Goal: Task Accomplishment & Management: Use online tool/utility

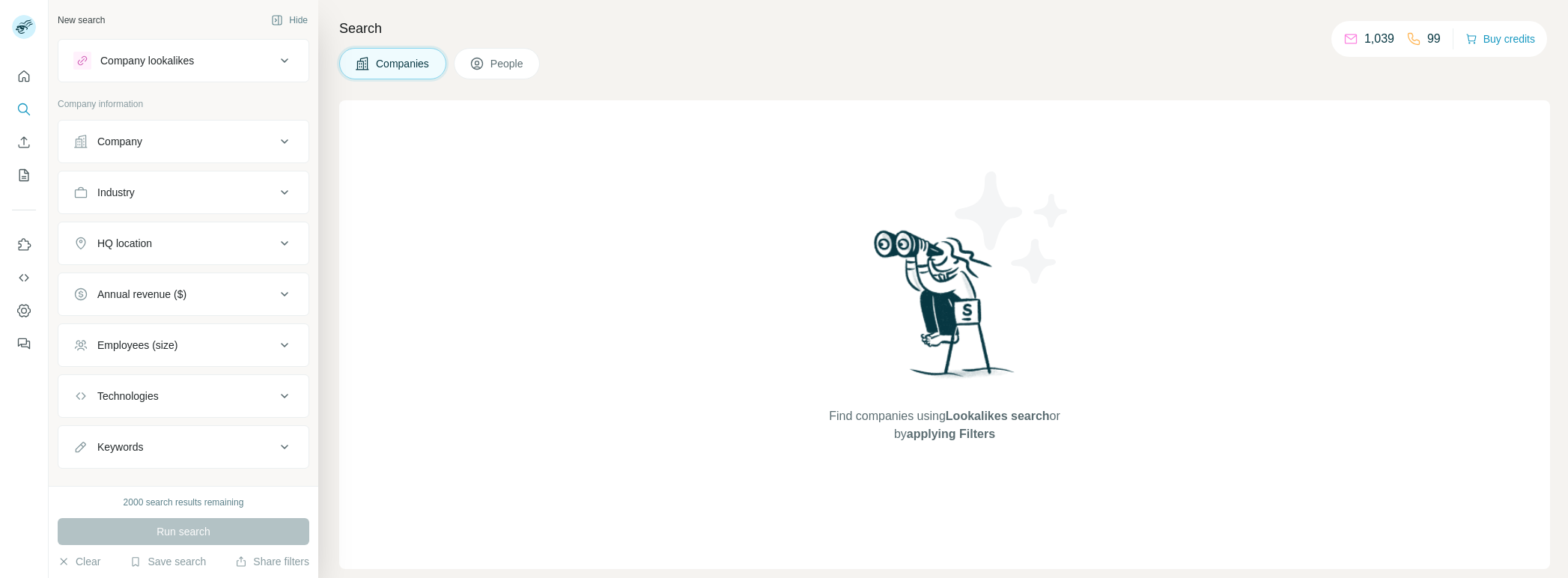
click at [211, 49] on button "Company lookalikes" at bounding box center [184, 60] width 250 height 36
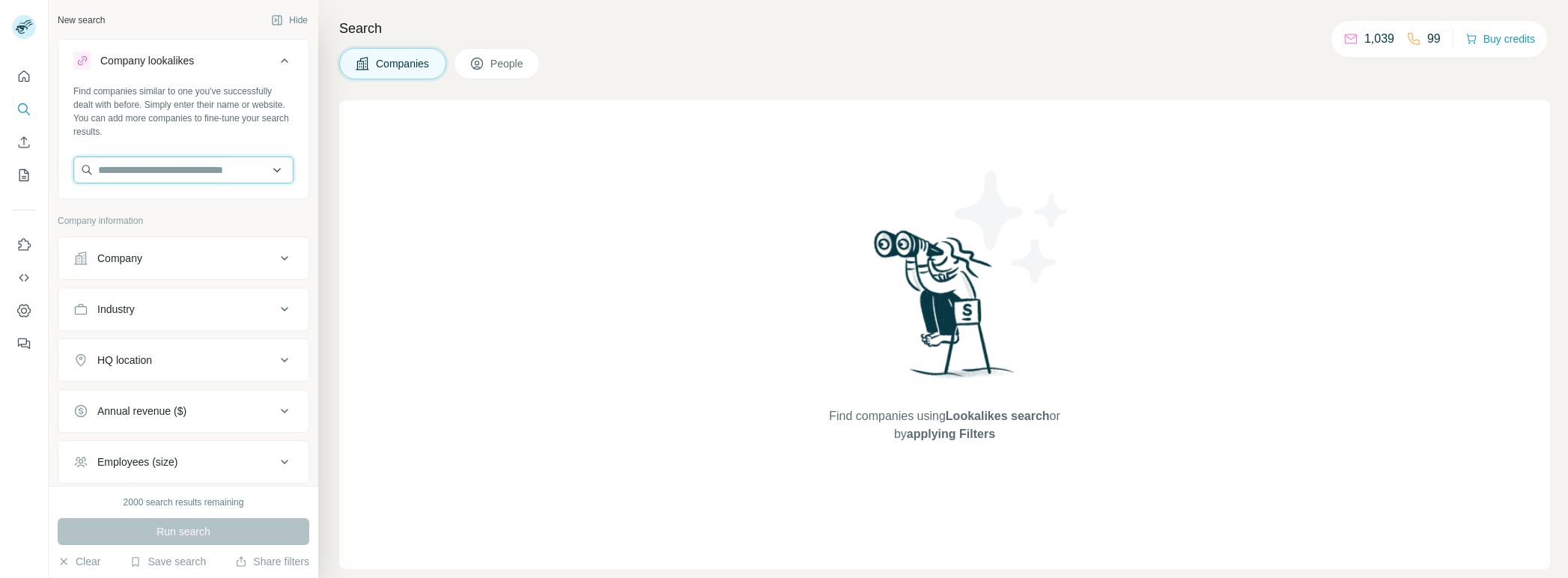
click at [166, 183] on input "text" at bounding box center [183, 170] width 220 height 27
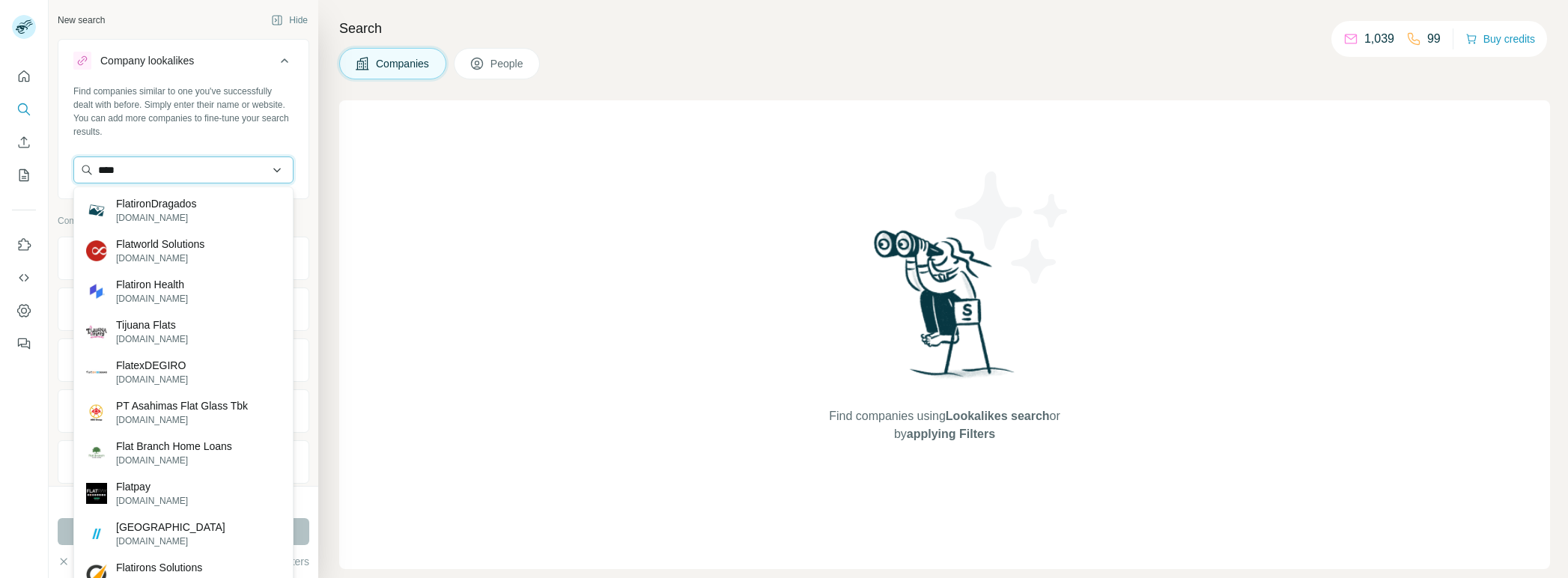
click at [151, 167] on input "****" at bounding box center [183, 170] width 220 height 27
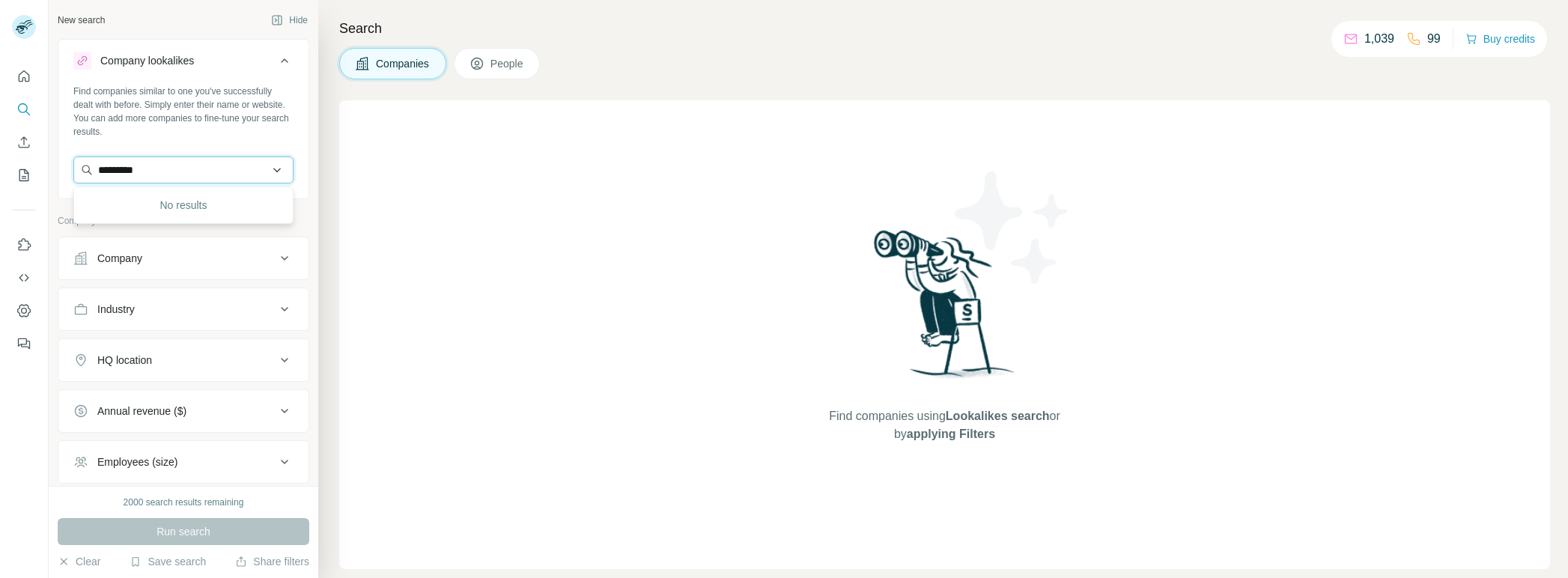
click at [222, 168] on input "*********" at bounding box center [183, 170] width 220 height 27
type input "******"
click at [142, 219] on p "[DOMAIN_NAME]" at bounding box center [151, 217] width 72 height 13
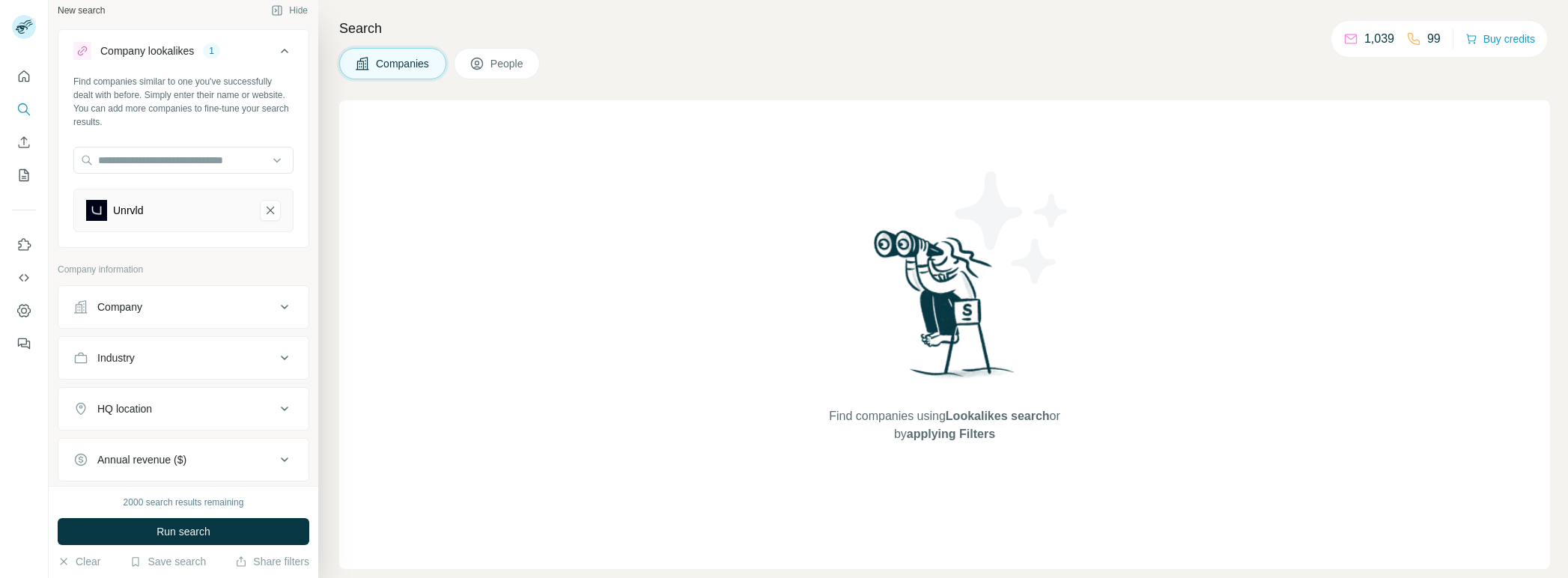
scroll to position [19, 0]
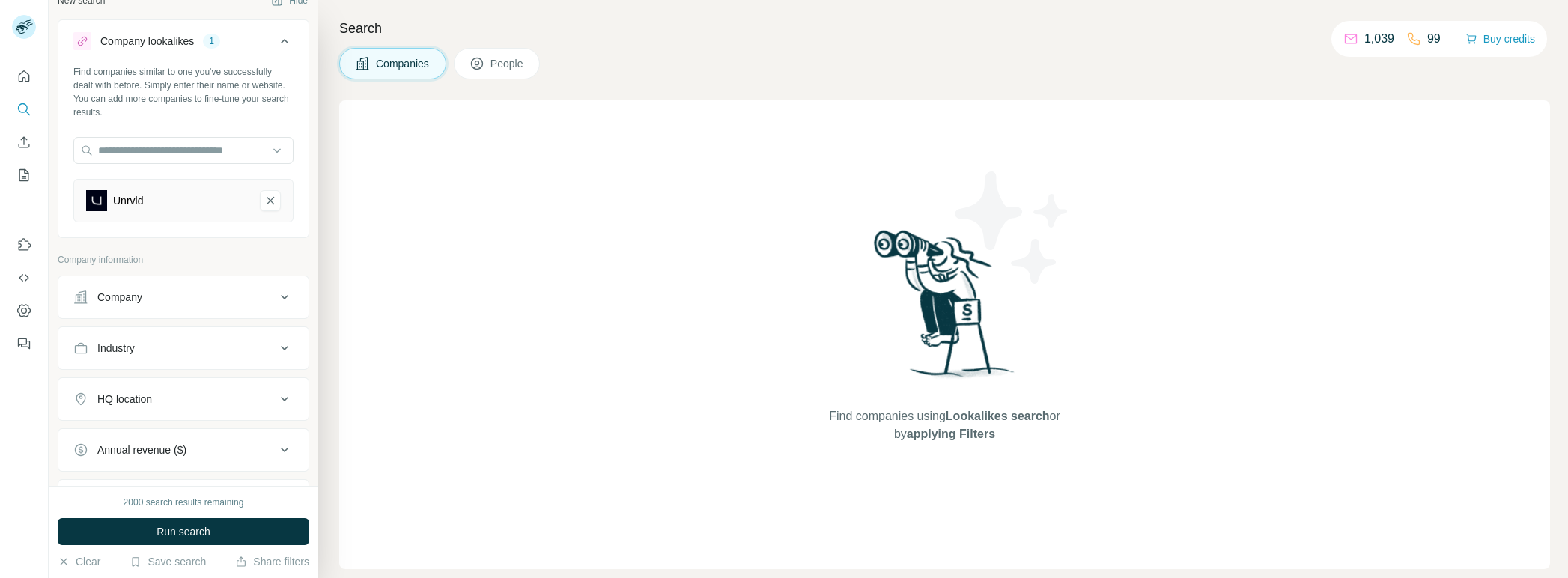
click at [298, 292] on button "Company" at bounding box center [184, 297] width 250 height 36
click at [196, 355] on input "text" at bounding box center [183, 362] width 220 height 27
drag, startPoint x: 512, startPoint y: 41, endPoint x: 499, endPoint y: 63, distance: 25.6
click at [512, 41] on div "Search Companies People Find companies using Lookalikes search or by applying F…" at bounding box center [943, 289] width 1249 height 578
click at [492, 67] on button "People" at bounding box center [497, 63] width 87 height 32
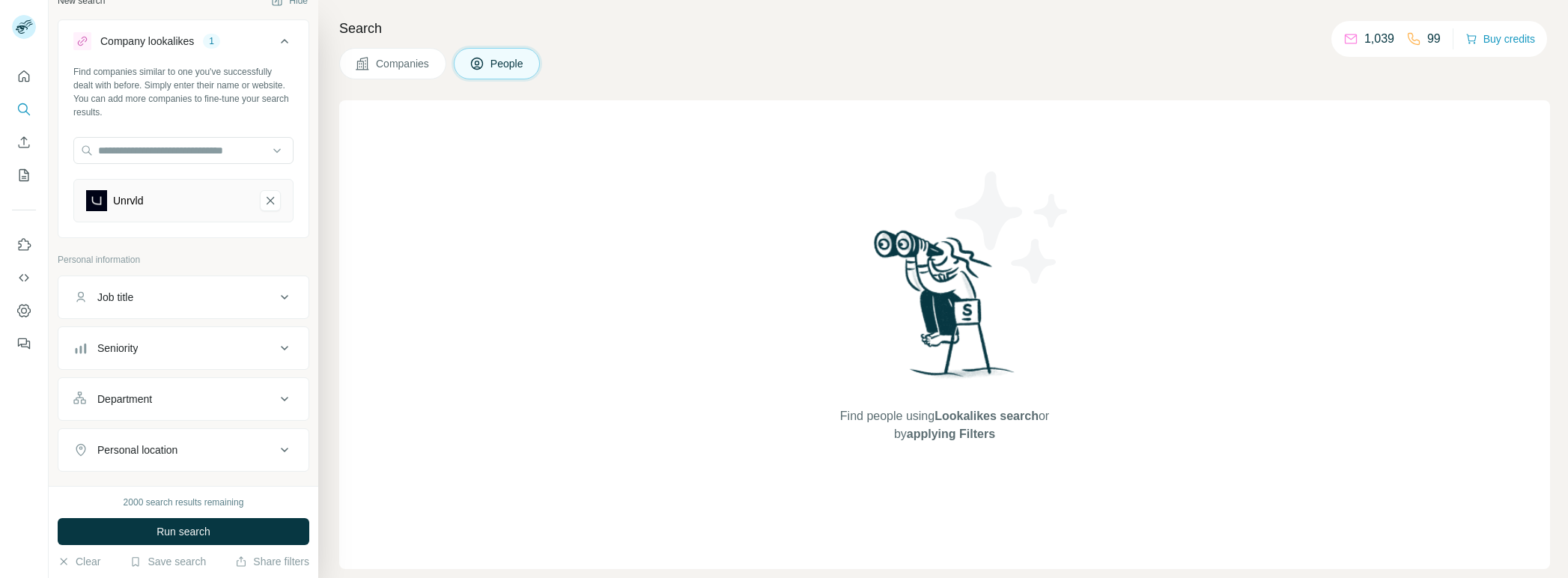
click at [519, 59] on span "People" at bounding box center [507, 63] width 35 height 15
click at [215, 525] on button "Run search" at bounding box center [184, 531] width 251 height 27
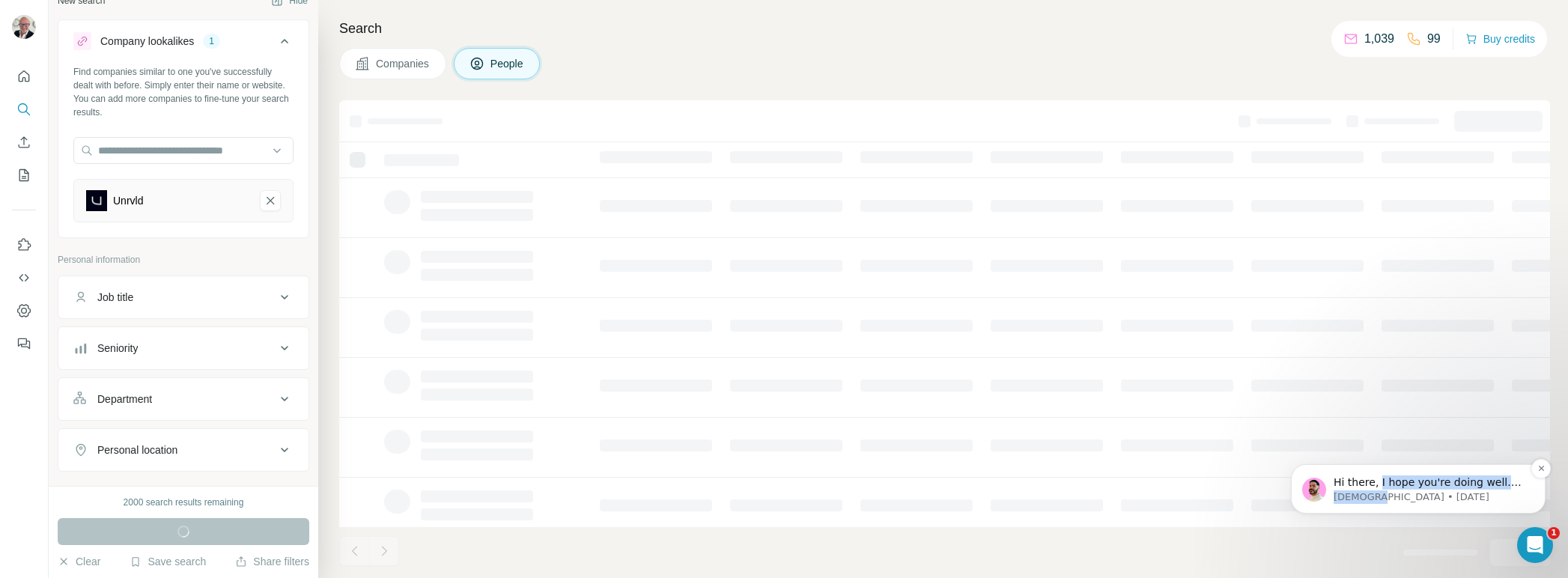
click at [1378, 487] on div "Hi there, I hope you're doing well. For the credit refill as you're on the Pro …" at bounding box center [1430, 489] width 194 height 29
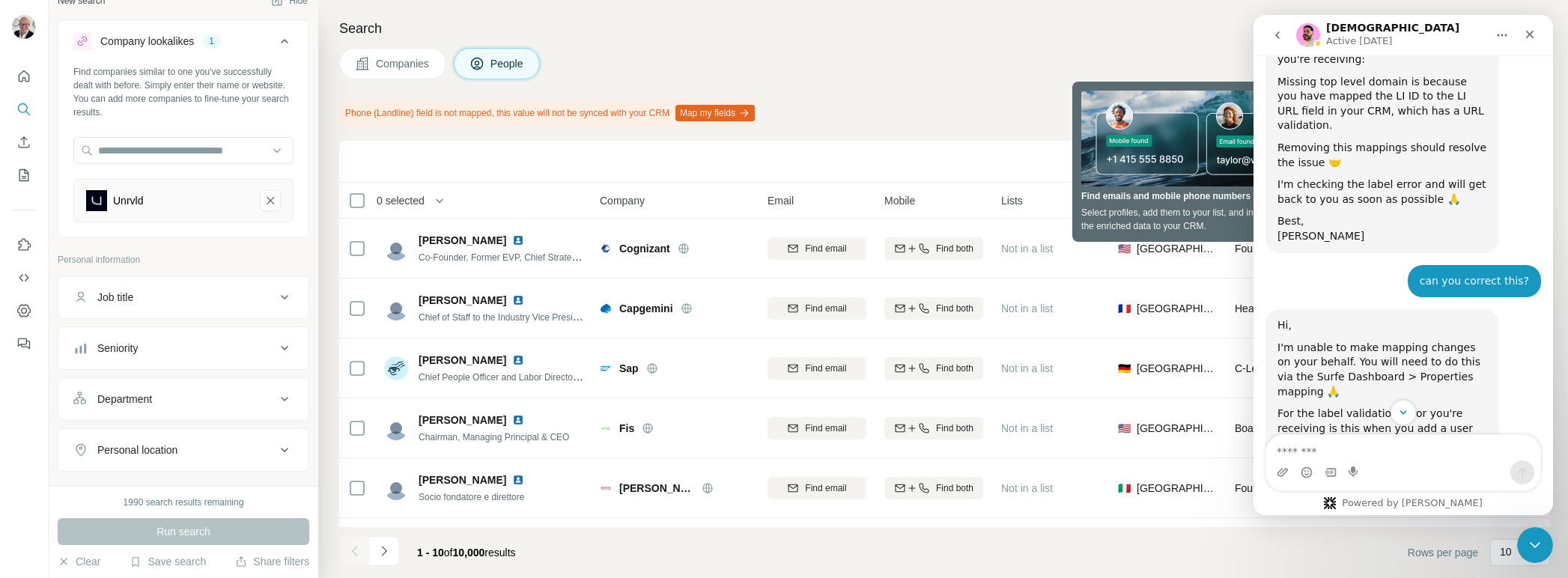
scroll to position [3782, 0]
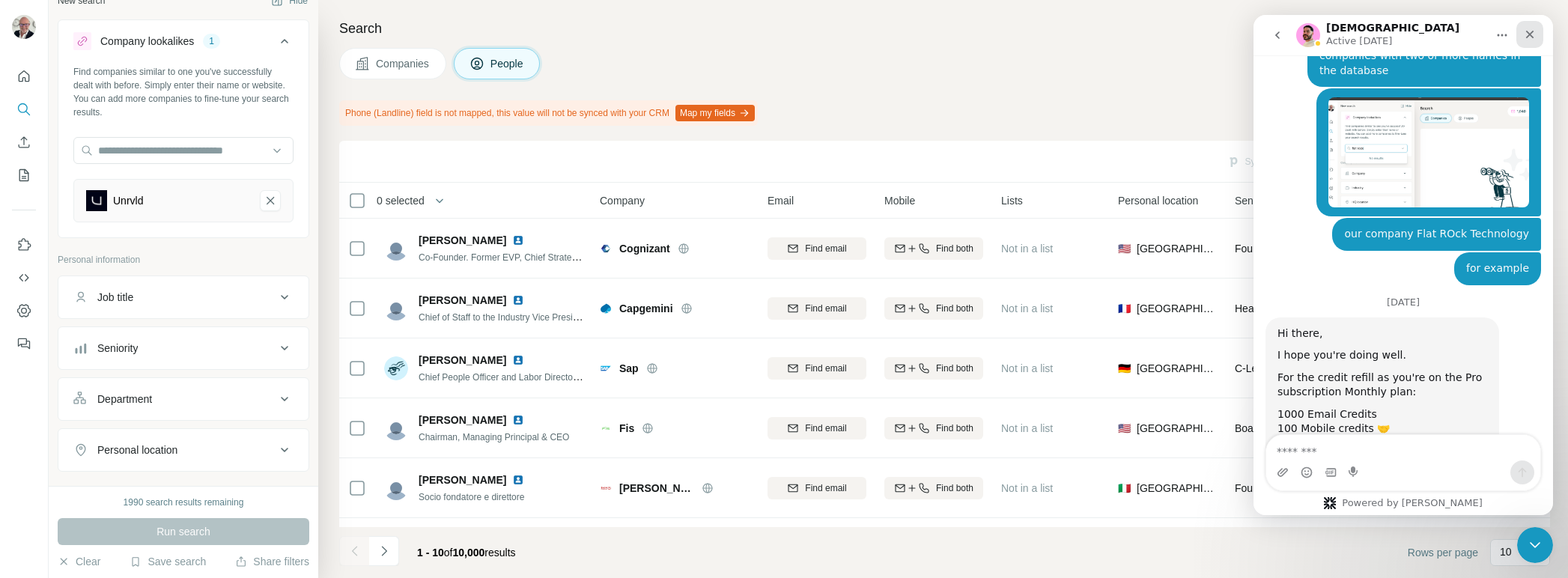
click at [1529, 32] on icon "Close" at bounding box center [1530, 35] width 12 height 12
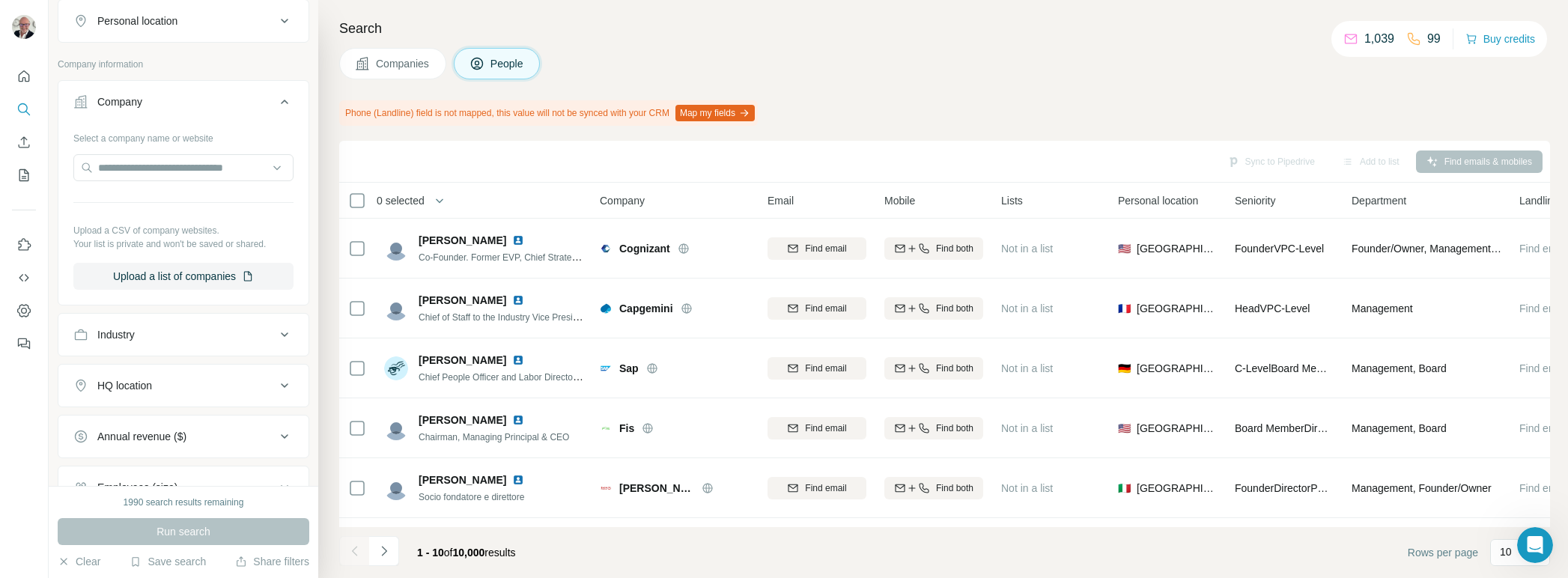
scroll to position [468, 0]
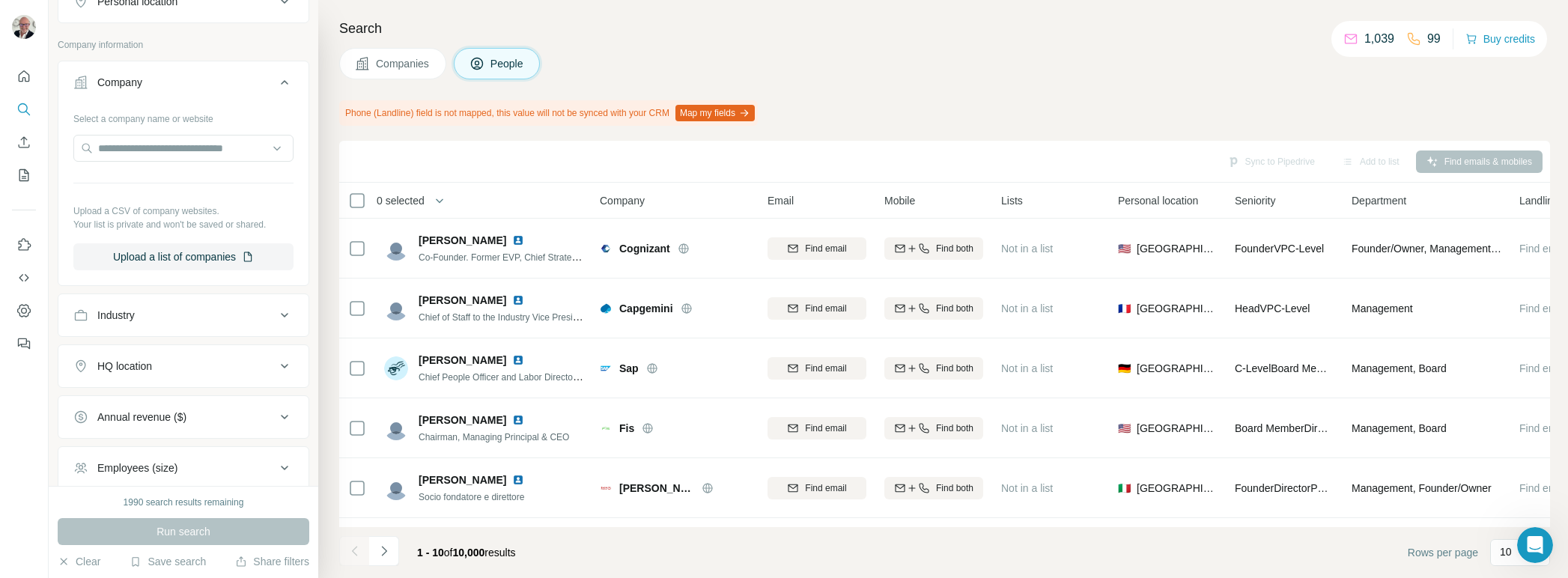
click at [249, 358] on div "HQ location" at bounding box center [174, 365] width 202 height 15
click at [222, 395] on input "text" at bounding box center [183, 403] width 220 height 27
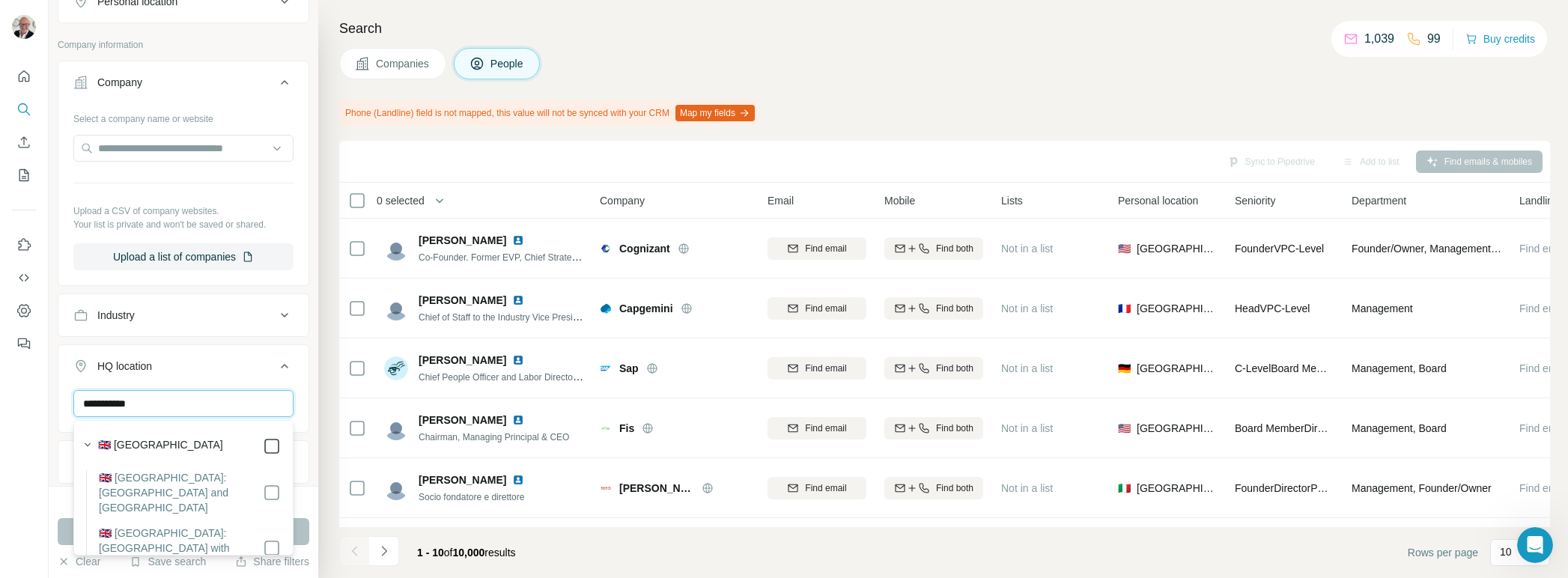
type input "**********"
click at [264, 439] on icon at bounding box center [271, 445] width 18 height 18
click at [314, 383] on div "**********" at bounding box center [184, 243] width 270 height 486
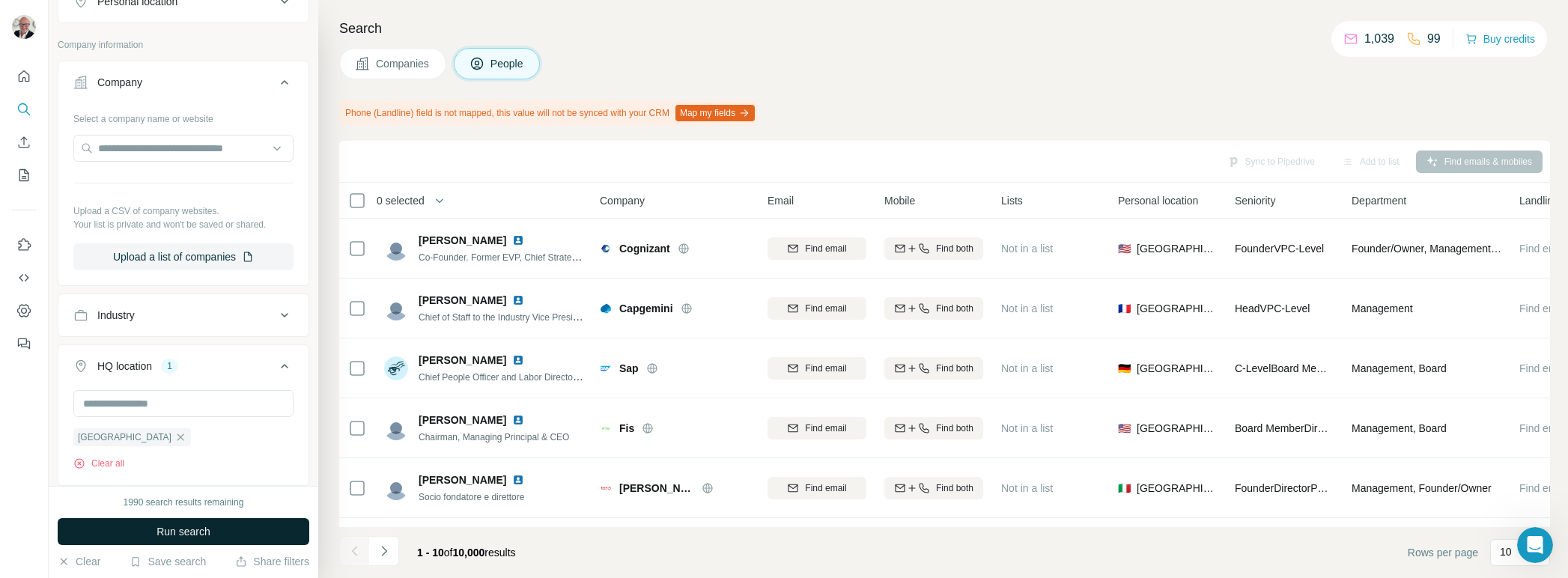
click at [174, 533] on span "Run search" at bounding box center [184, 531] width 54 height 15
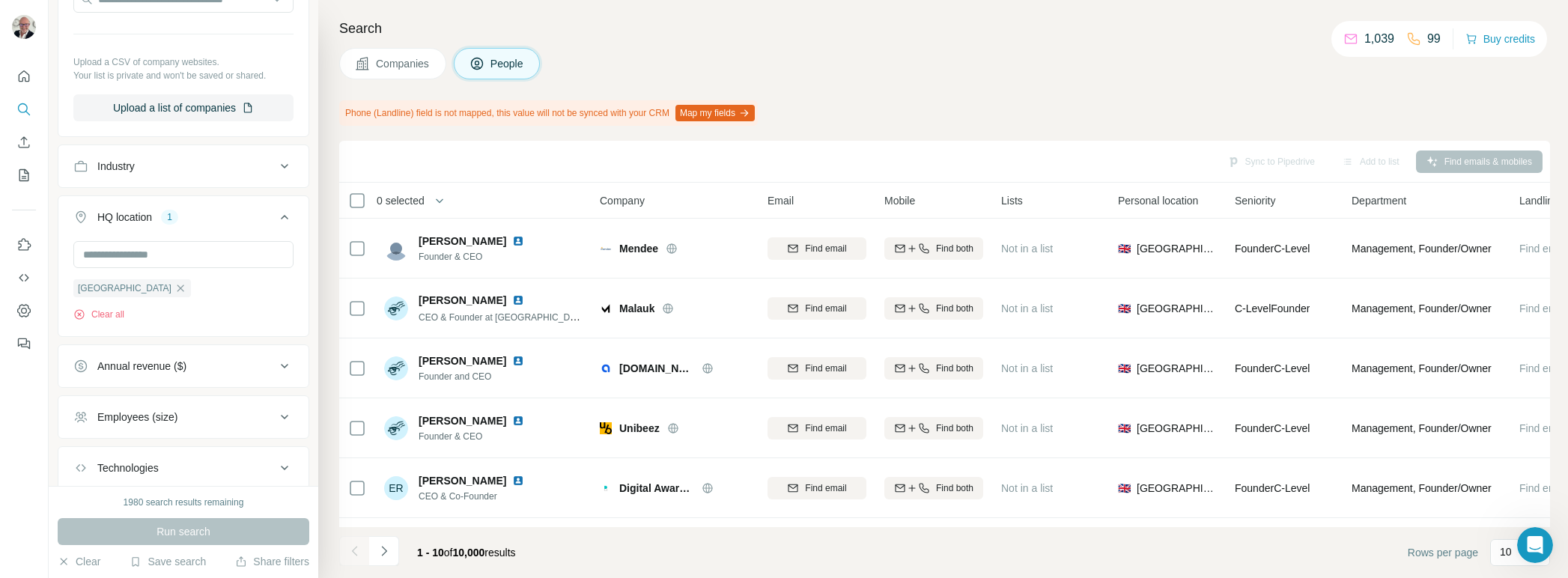
scroll to position [669, 0]
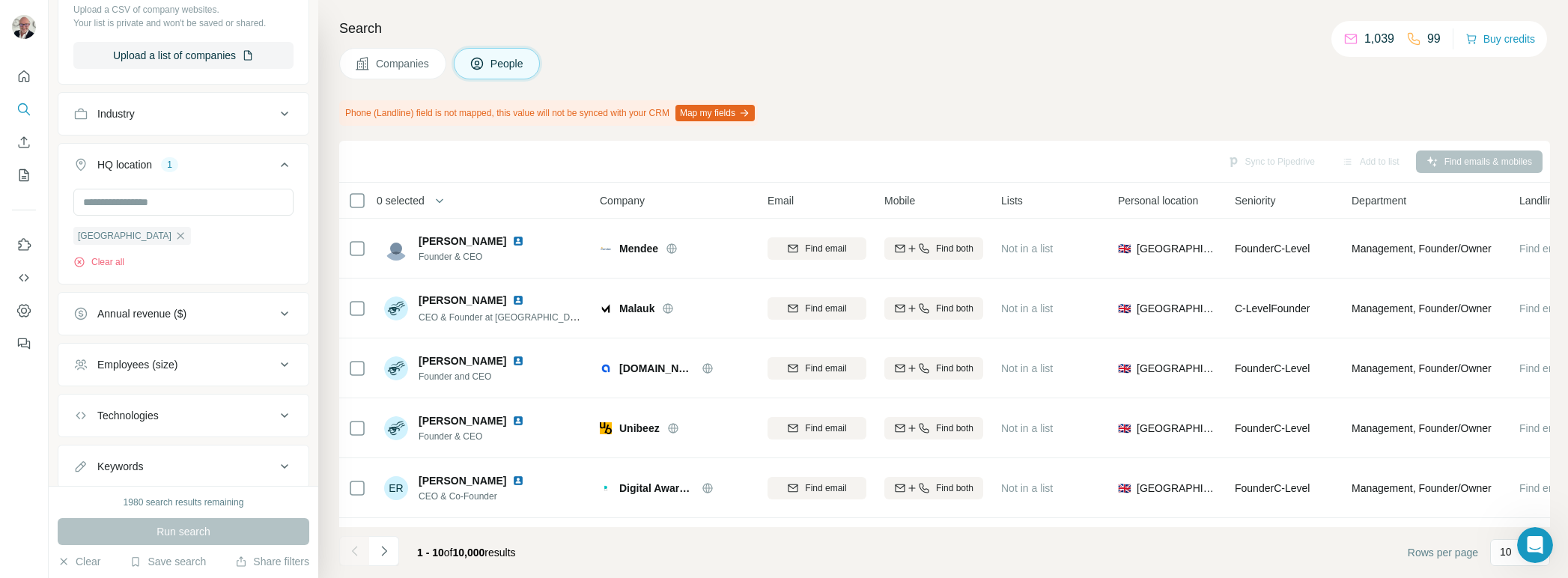
click at [265, 358] on button "Employees (size)" at bounding box center [184, 365] width 250 height 36
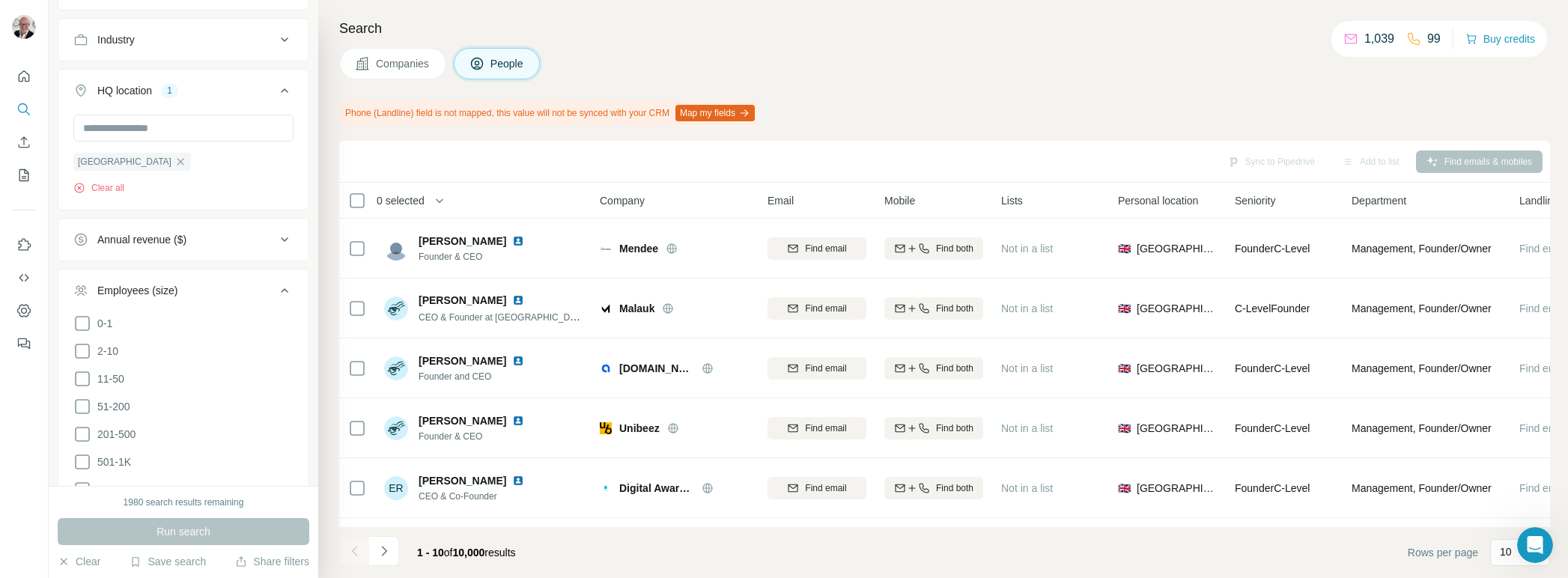
scroll to position [817, 0]
click at [83, 336] on icon at bounding box center [82, 331] width 18 height 18
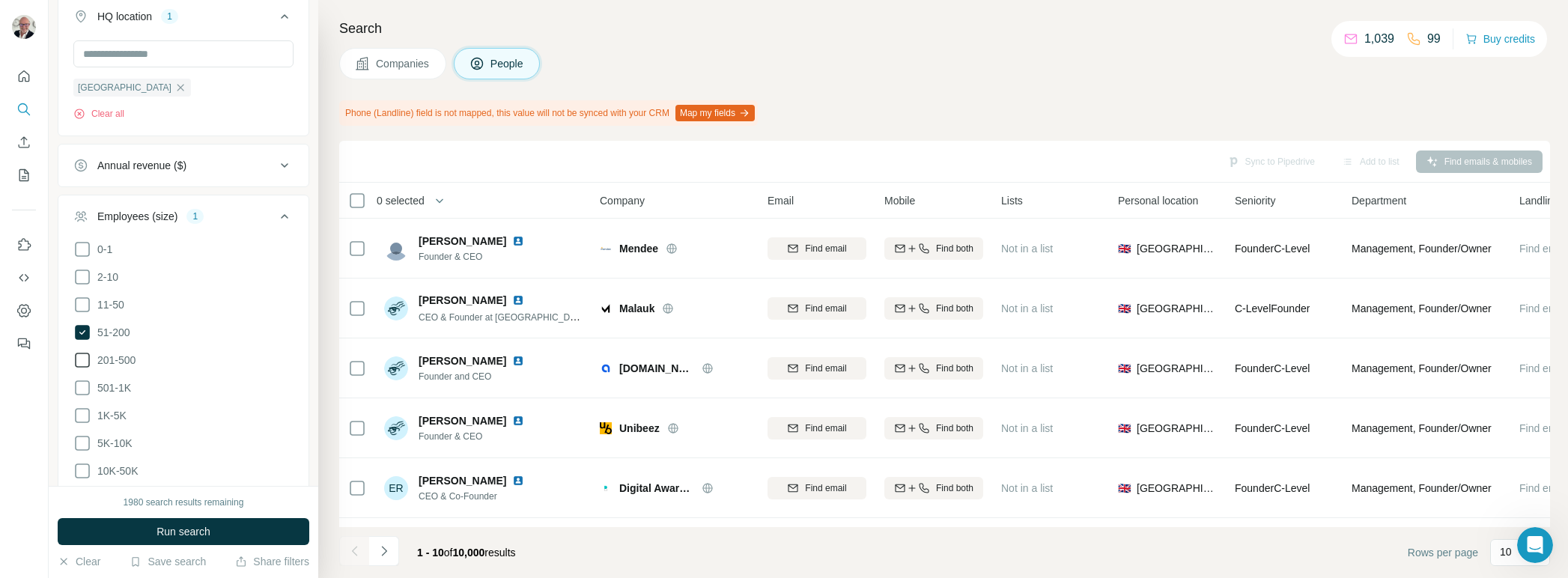
click at [86, 354] on icon at bounding box center [82, 359] width 18 height 18
click at [86, 387] on icon at bounding box center [82, 387] width 18 height 18
click at [205, 526] on span "Run search" at bounding box center [184, 531] width 54 height 15
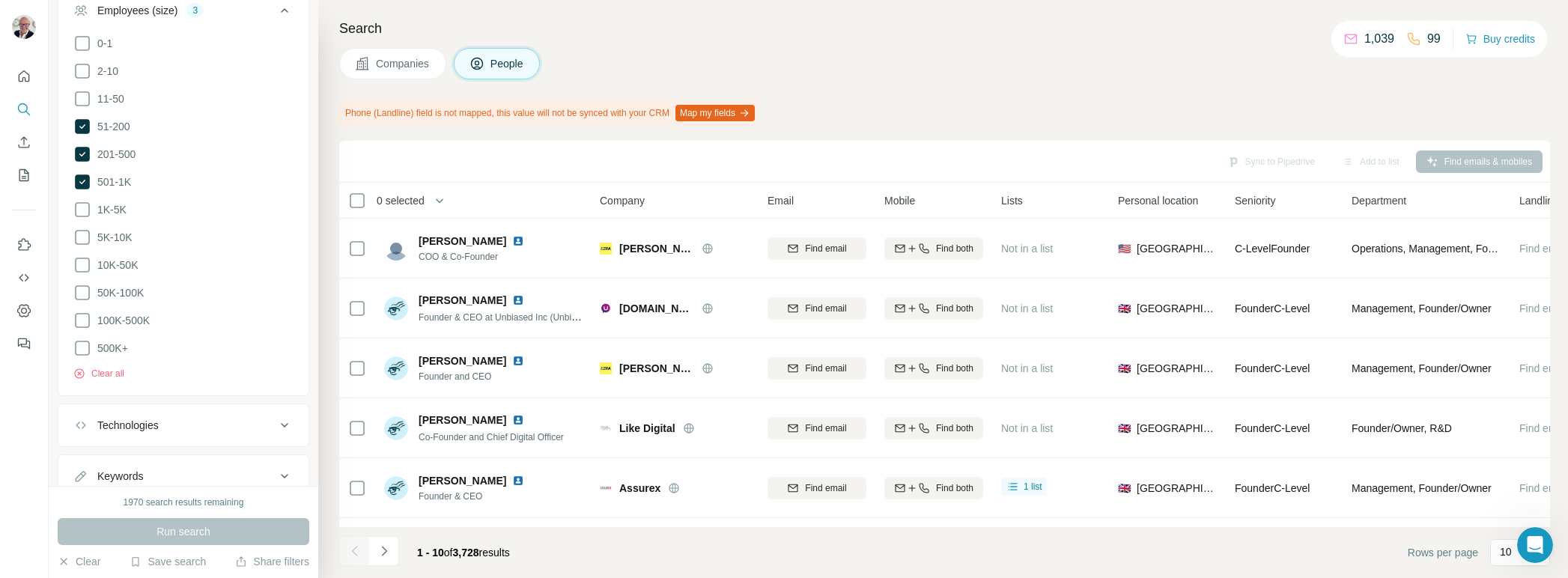
scroll to position [1168, 0]
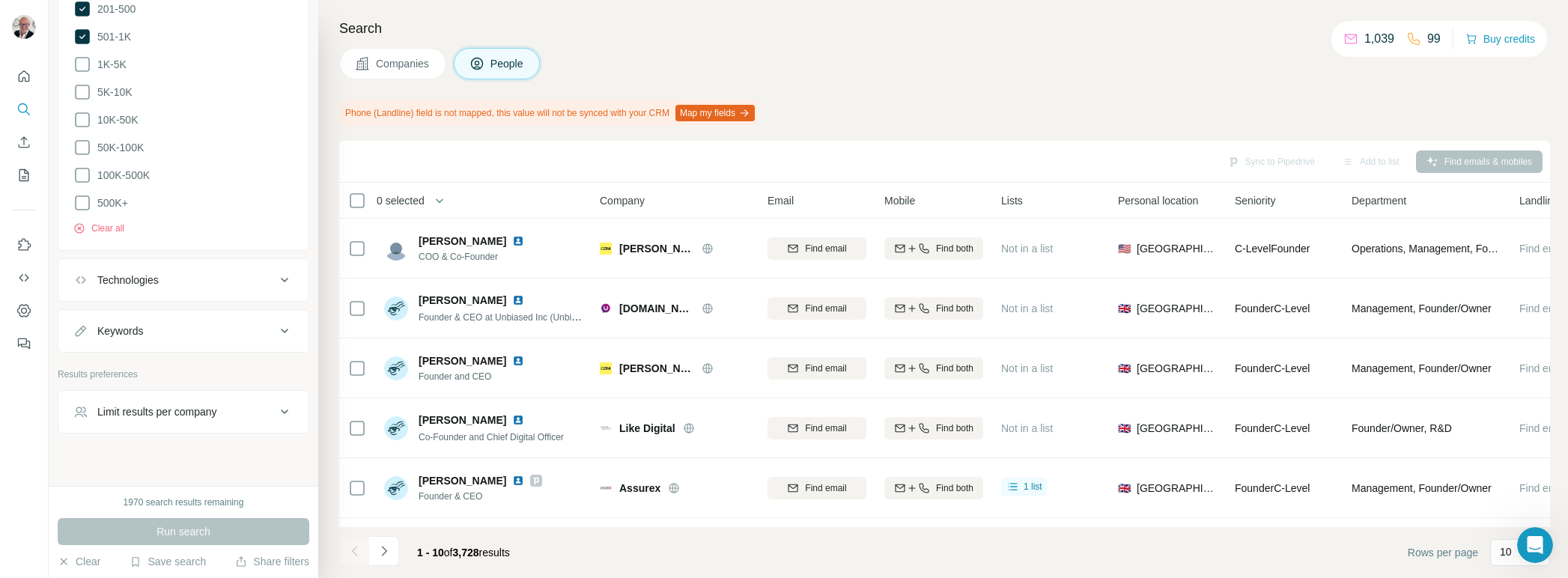
click at [256, 407] on div "Limit results per company" at bounding box center [174, 411] width 202 height 15
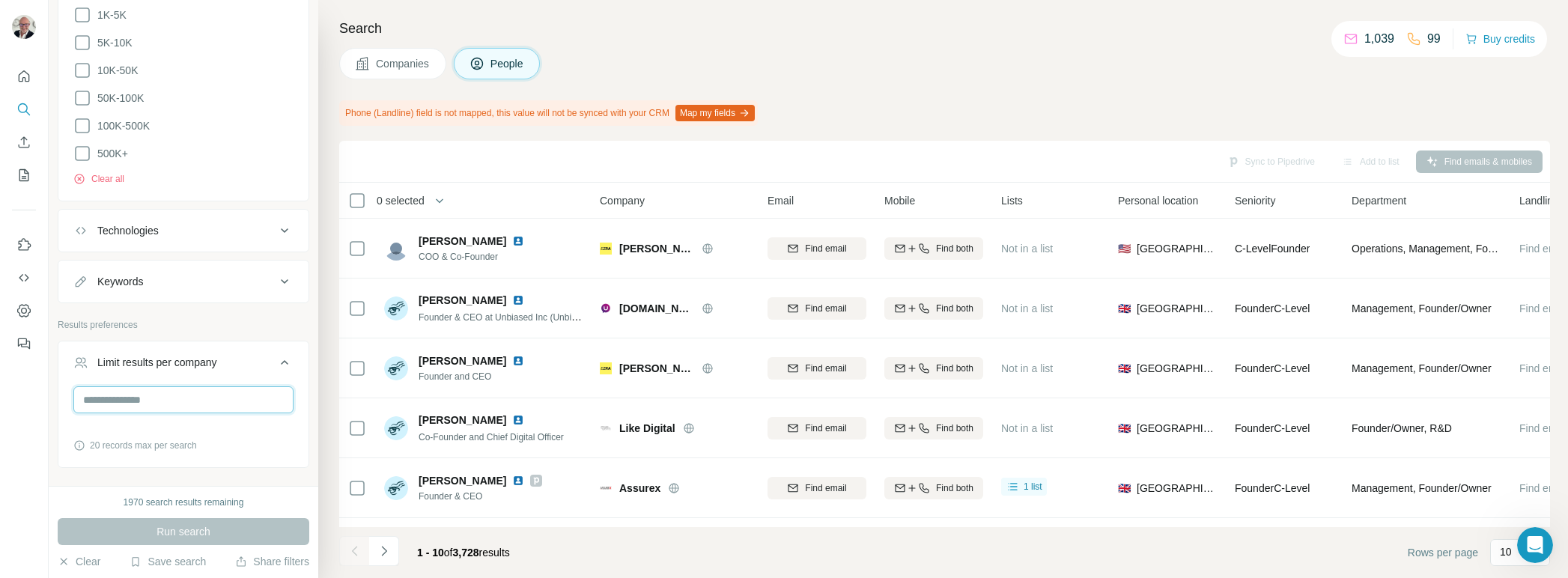
click at [188, 396] on input "number" at bounding box center [183, 399] width 220 height 27
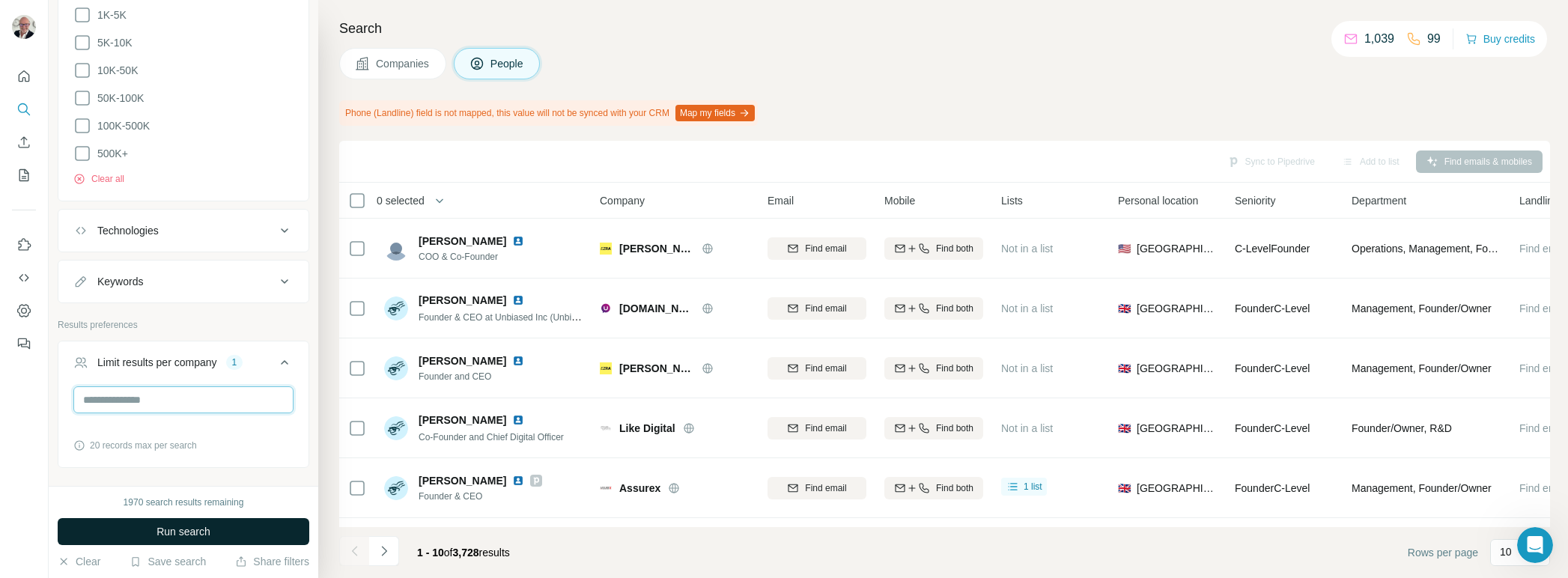
type input "*"
click at [166, 528] on span "Run search" at bounding box center [184, 531] width 54 height 15
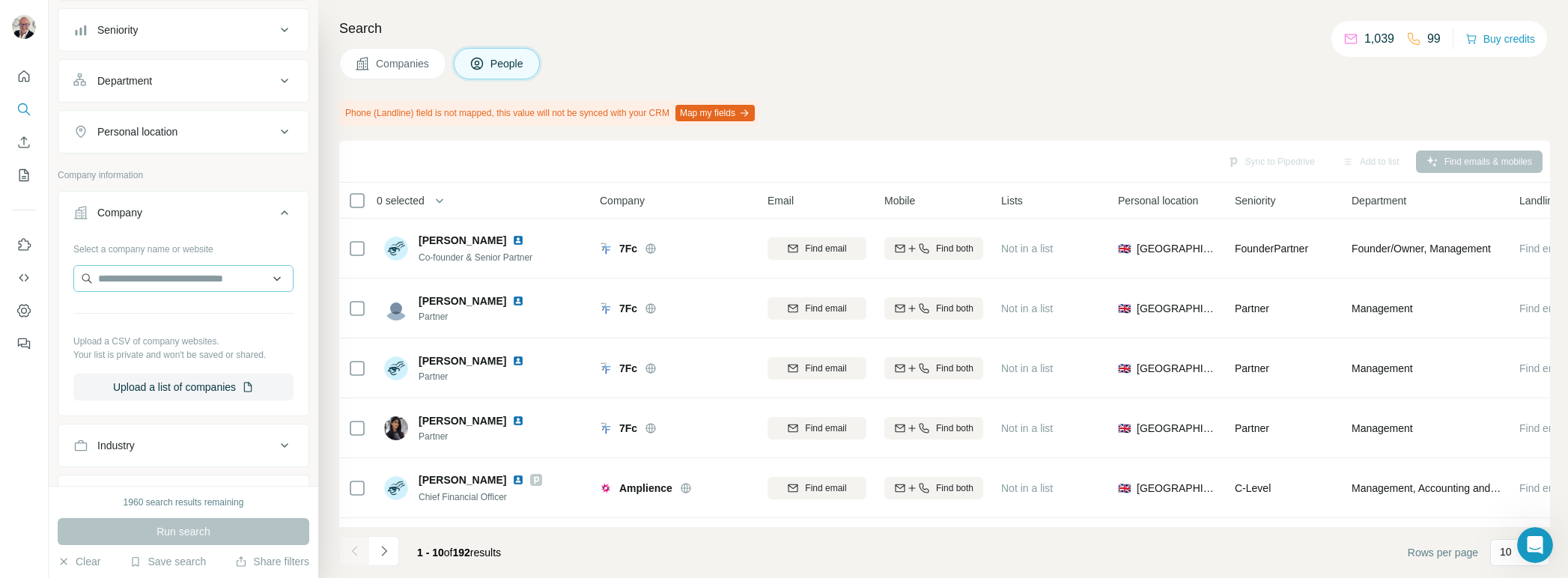
scroll to position [238, 0]
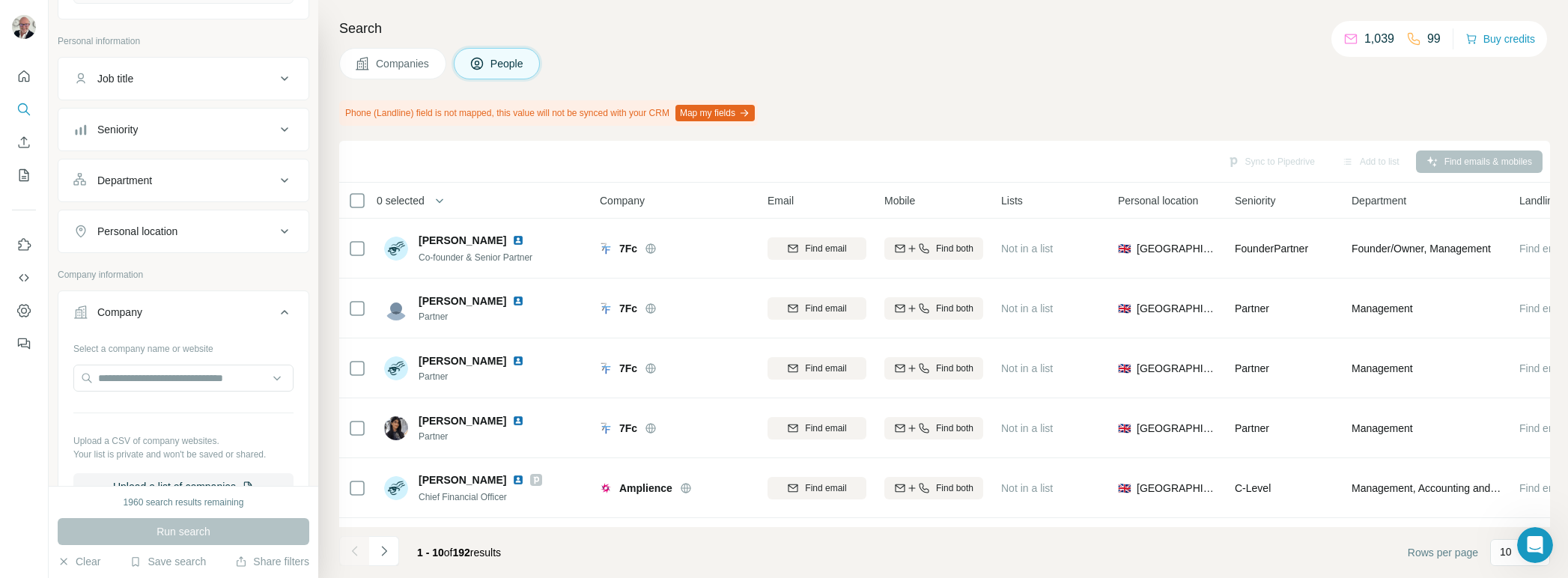
click at [284, 81] on icon at bounding box center [284, 78] width 18 height 18
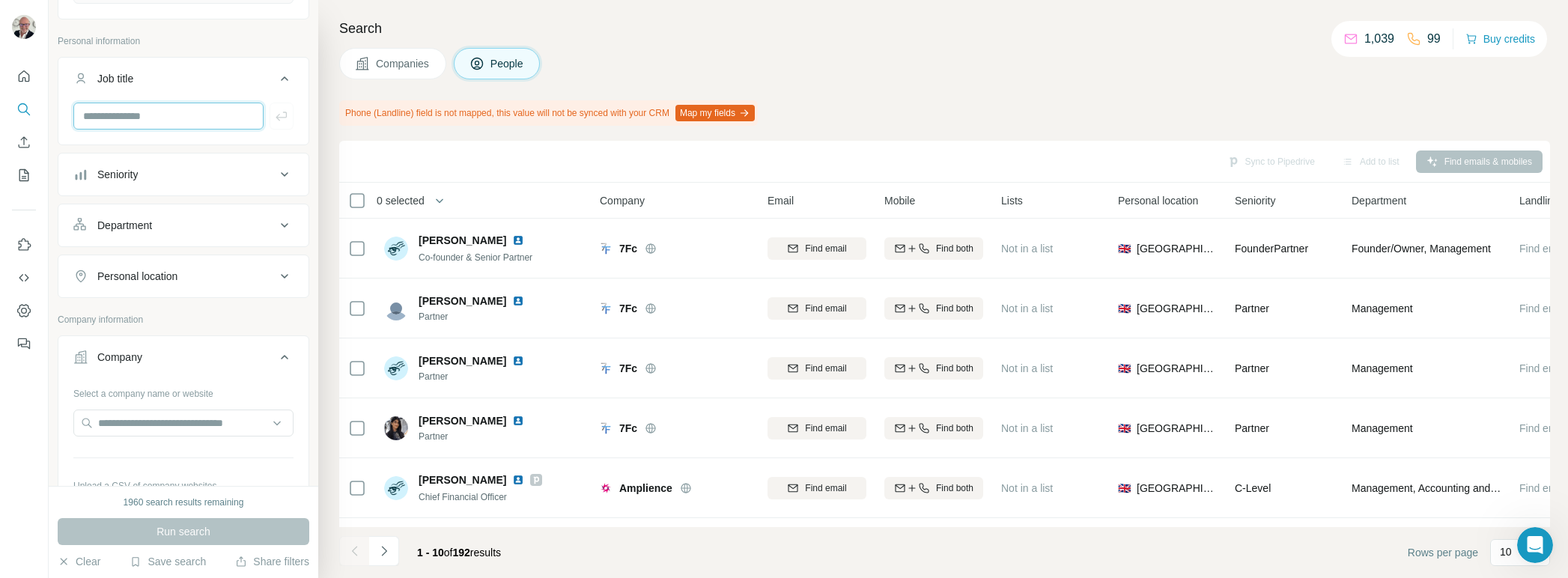
click at [240, 106] on input "text" at bounding box center [168, 116] width 191 height 27
type input "**"
click at [282, 119] on icon "button" at bounding box center [281, 116] width 15 height 15
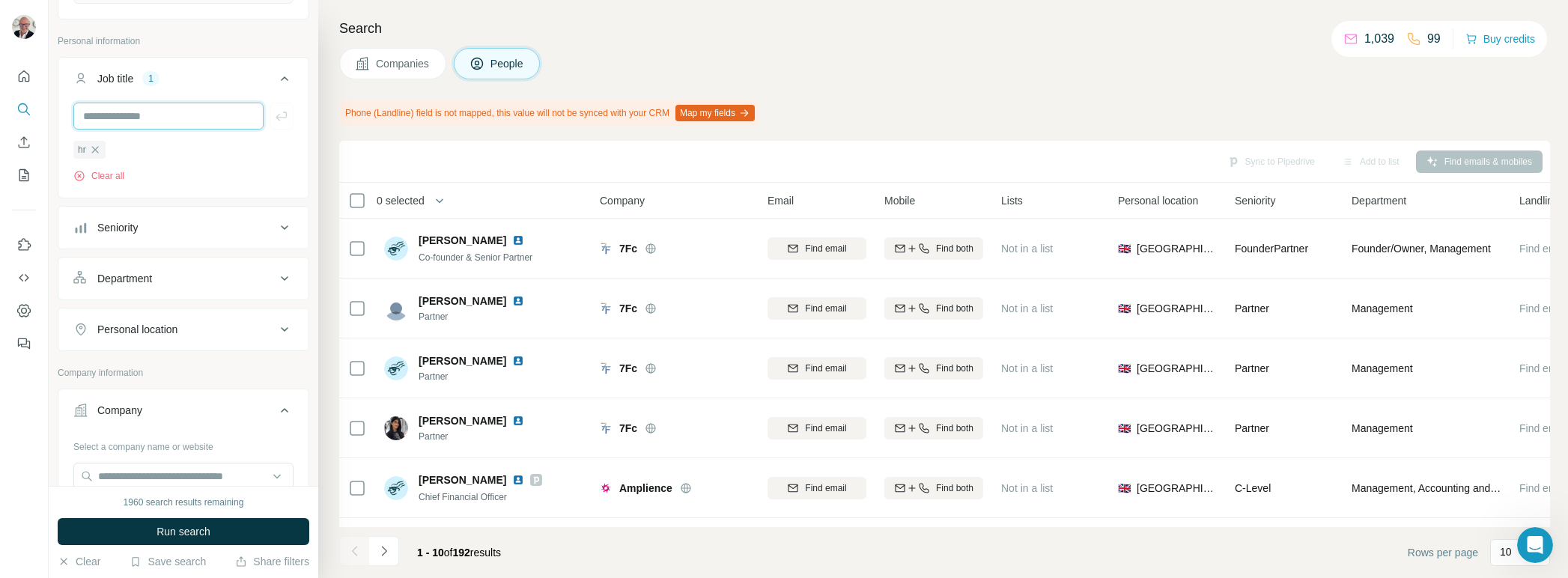
drag, startPoint x: 194, startPoint y: 113, endPoint x: 201, endPoint y: 119, distance: 9.2
click at [198, 116] on input "text" at bounding box center [168, 116] width 191 height 27
type input "**********"
click at [180, 108] on input "text" at bounding box center [168, 116] width 191 height 27
click at [204, 529] on span "Run search" at bounding box center [184, 531] width 54 height 15
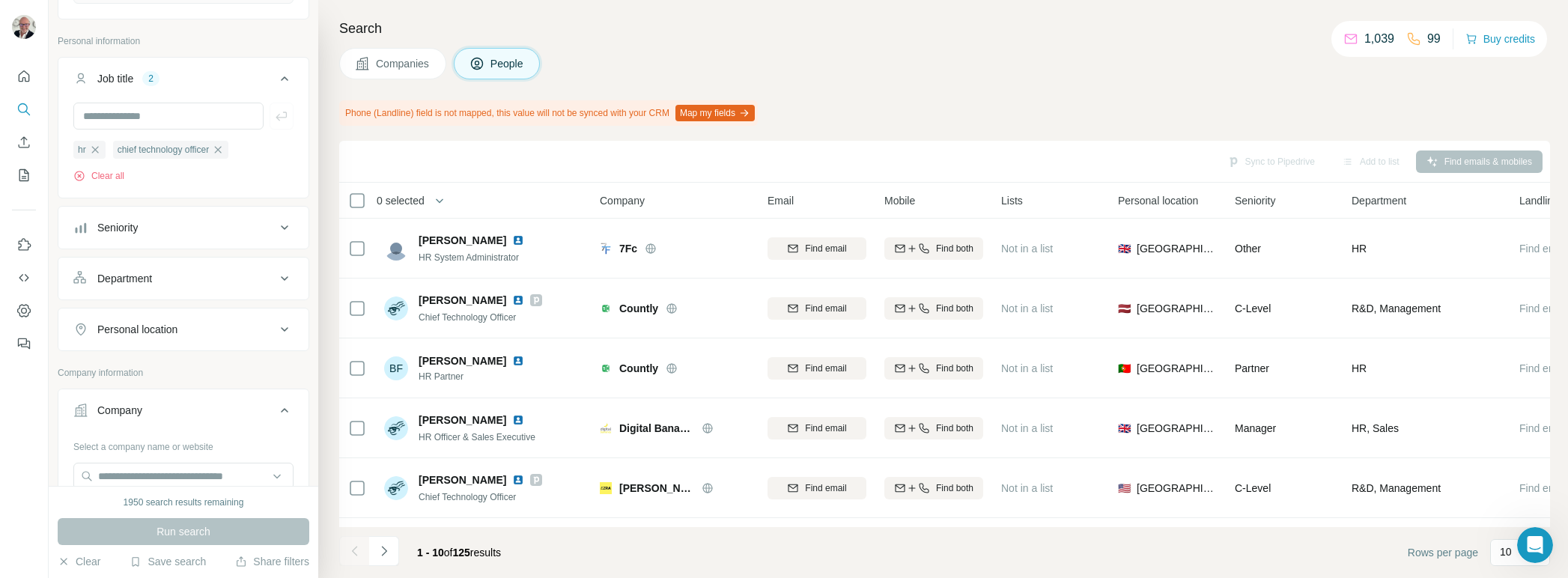
click at [416, 197] on span "0 selected" at bounding box center [400, 200] width 48 height 15
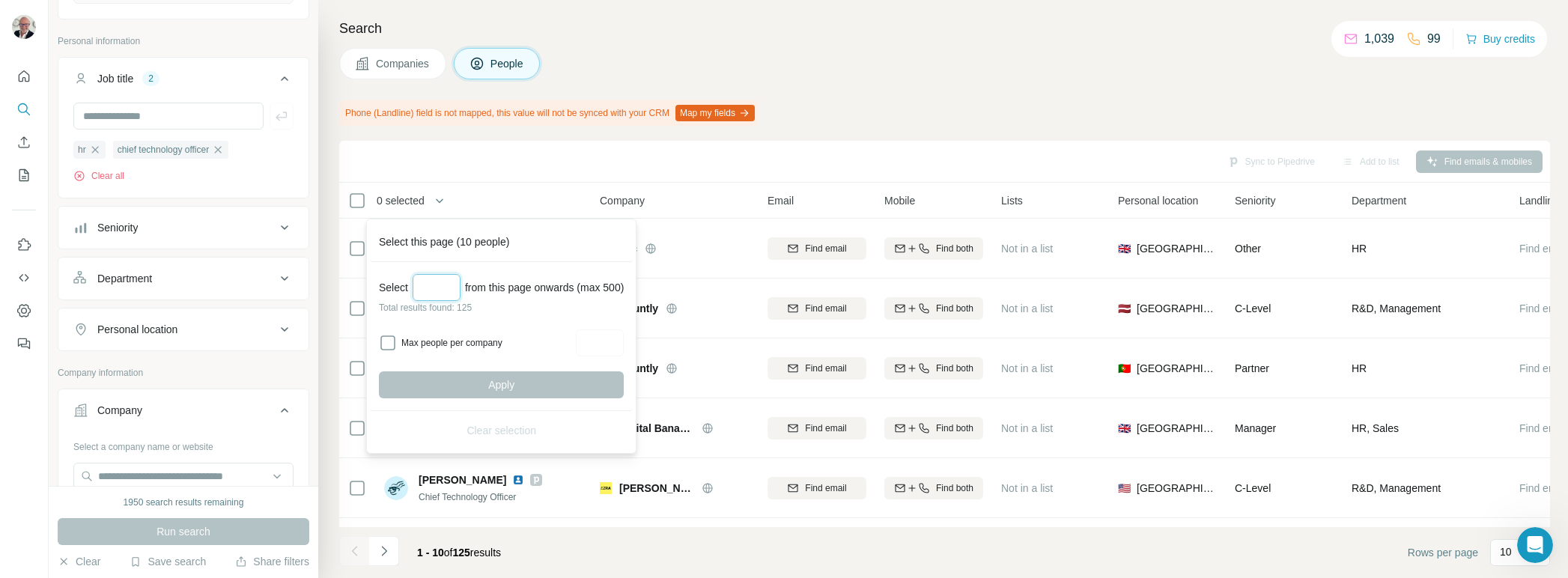
click at [425, 291] on input "Select a number (up to 500)" at bounding box center [437, 287] width 48 height 27
click at [502, 381] on div "Apply" at bounding box center [501, 385] width 244 height 27
click at [508, 308] on p "Total results found: 125" at bounding box center [501, 307] width 244 height 13
click at [454, 280] on input "***" at bounding box center [437, 287] width 48 height 27
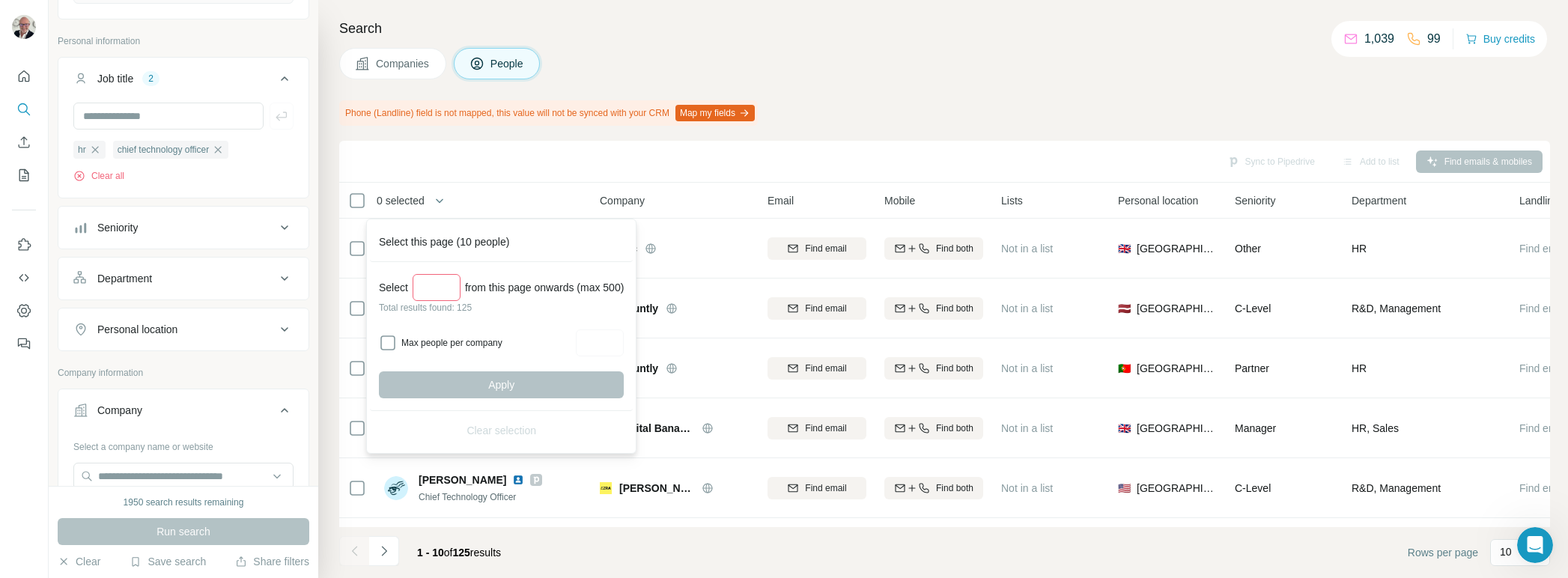
click at [454, 280] on input "***" at bounding box center [437, 287] width 48 height 27
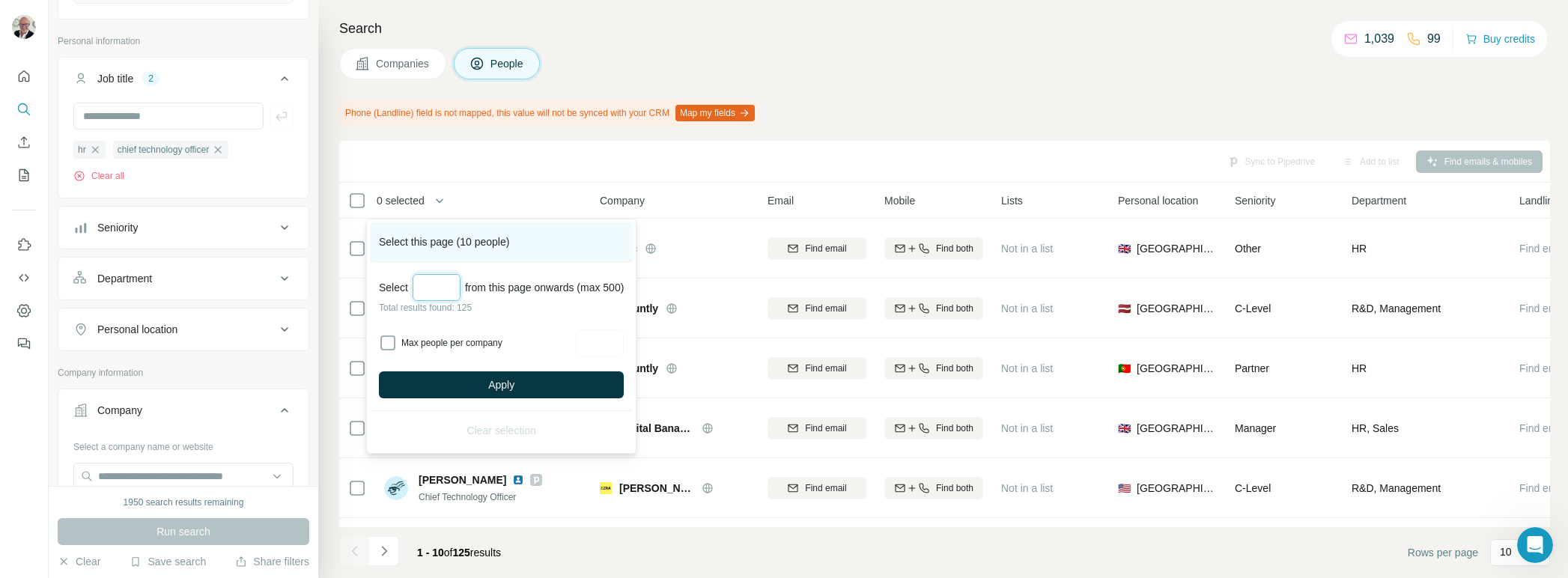
type input "***"
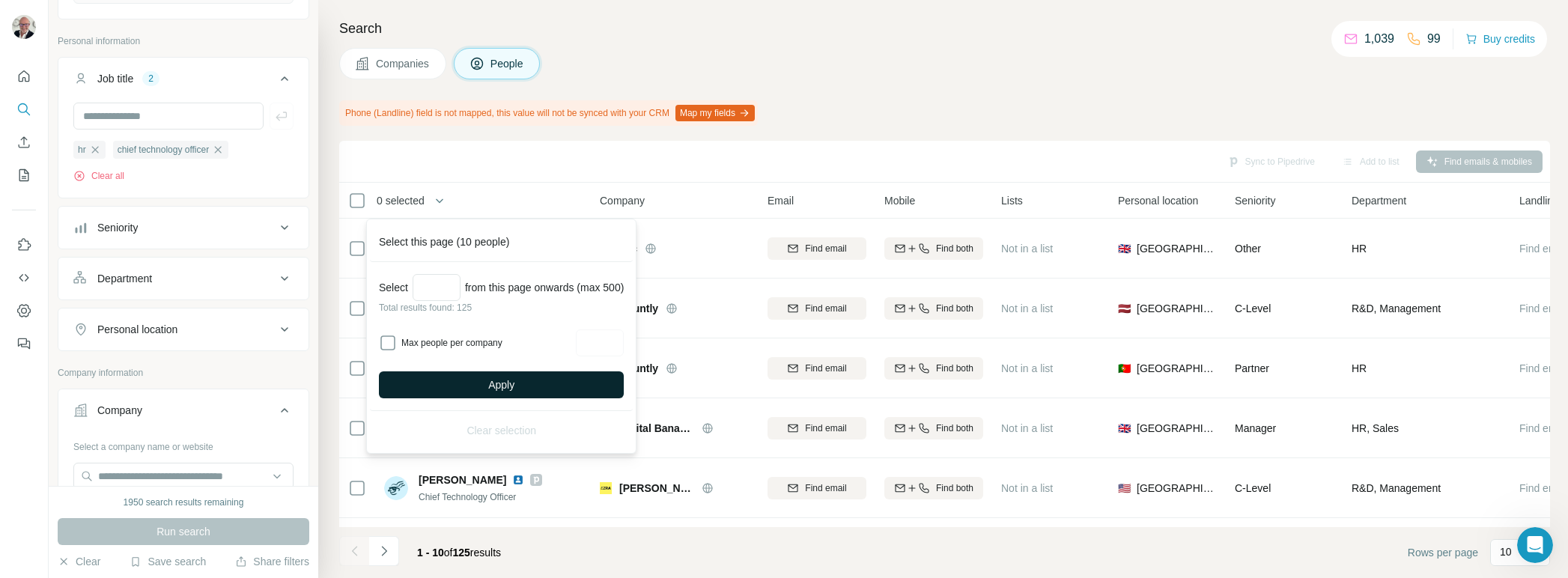
click at [531, 375] on button "Apply" at bounding box center [501, 385] width 244 height 27
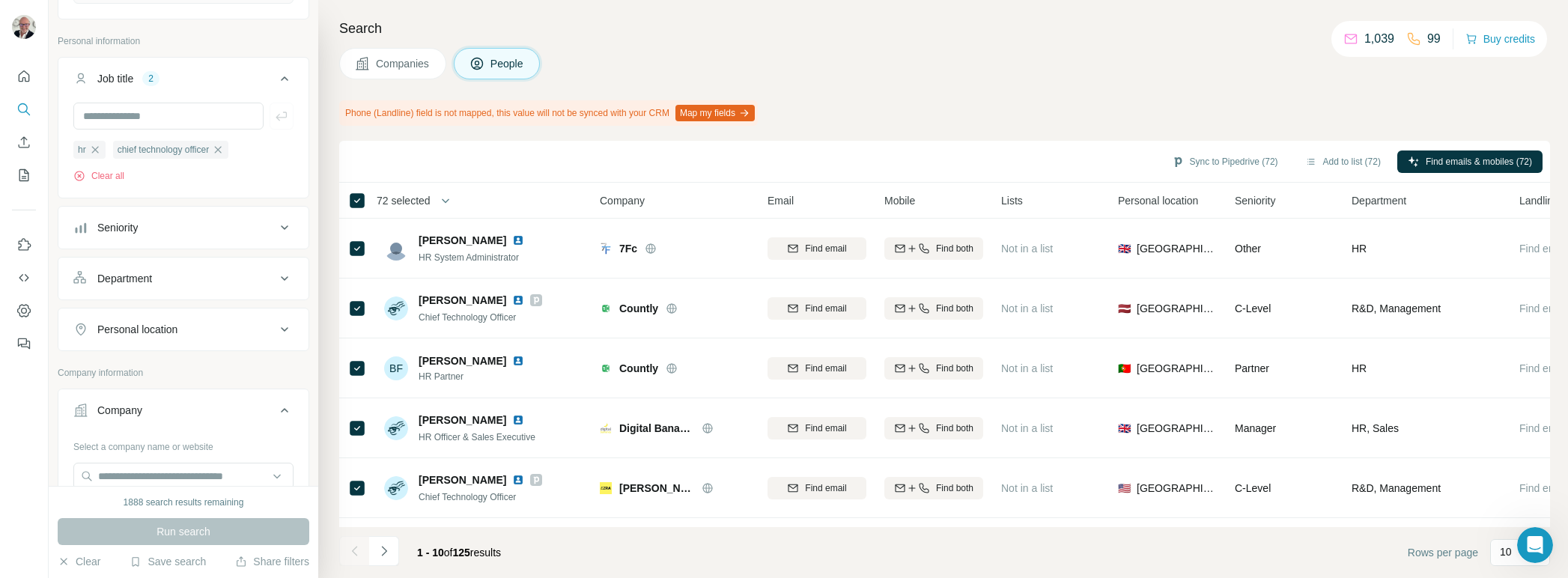
click at [427, 201] on span "72 selected" at bounding box center [403, 200] width 54 height 15
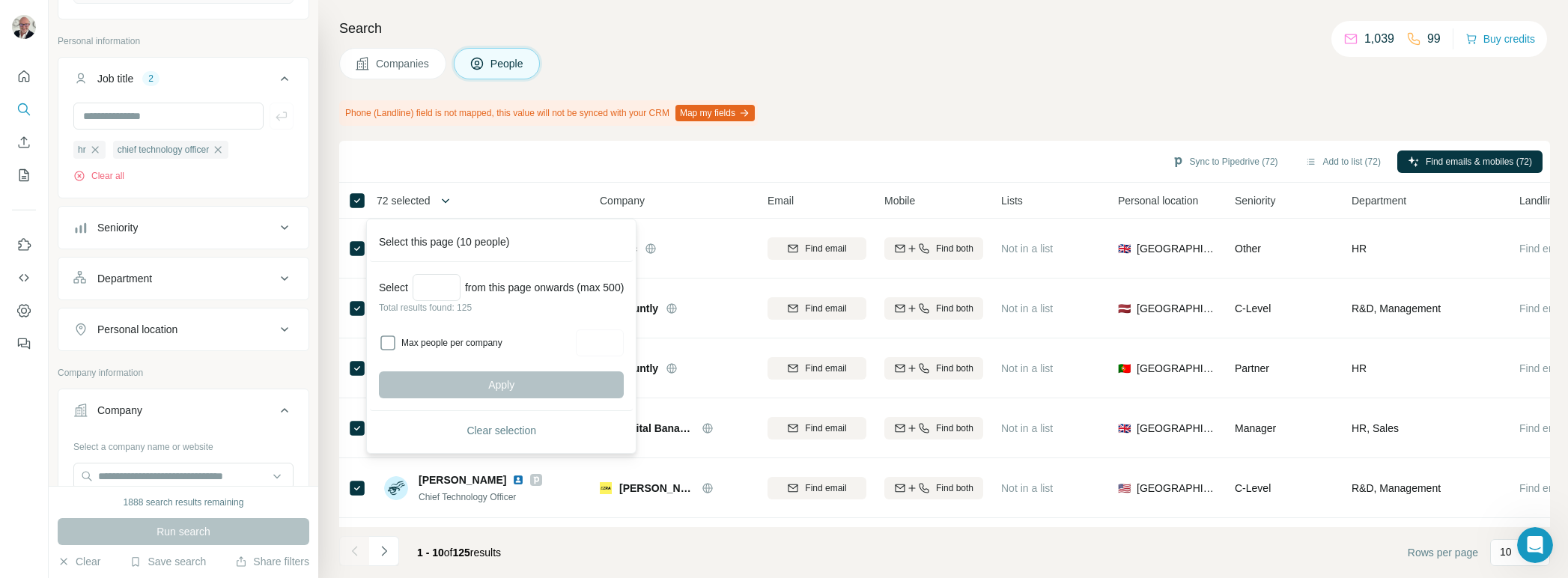
click at [490, 169] on div "Sync to Pipedrive (72) Add to list (72) Find emails & mobiles (72)" at bounding box center [945, 161] width 1196 height 26
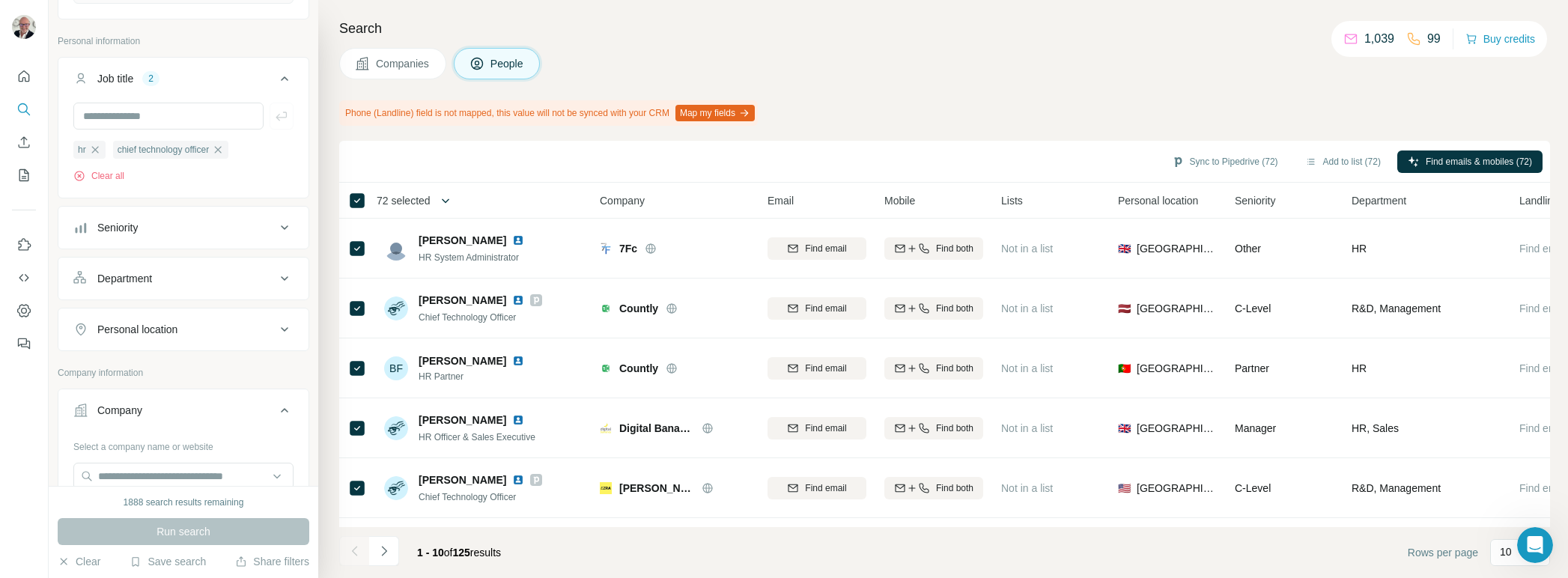
click at [439, 200] on button "button" at bounding box center [445, 200] width 30 height 30
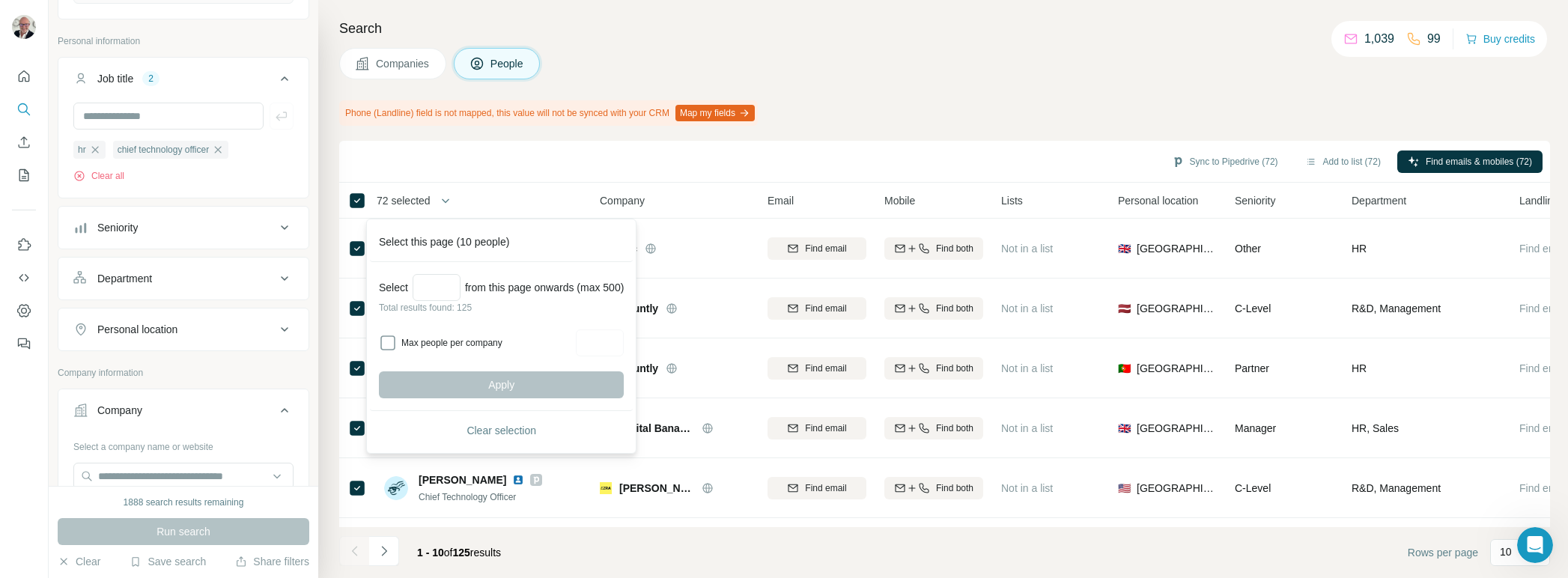
click at [534, 165] on div "Sync to Pipedrive (72) Add to list (72) Find emails & mobiles (72)" at bounding box center [945, 161] width 1196 height 26
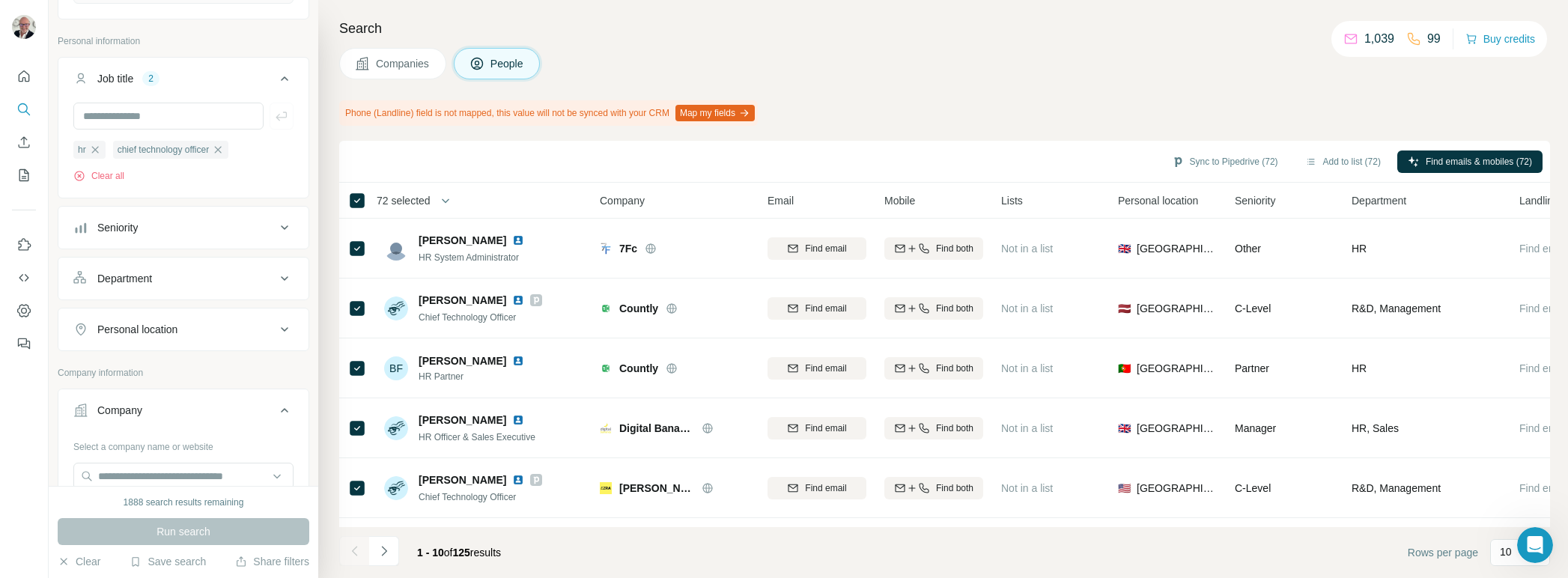
click at [1488, 551] on div "Rows per page 10" at bounding box center [1479, 552] width 142 height 27
click at [1498, 549] on div "10" at bounding box center [1520, 552] width 60 height 27
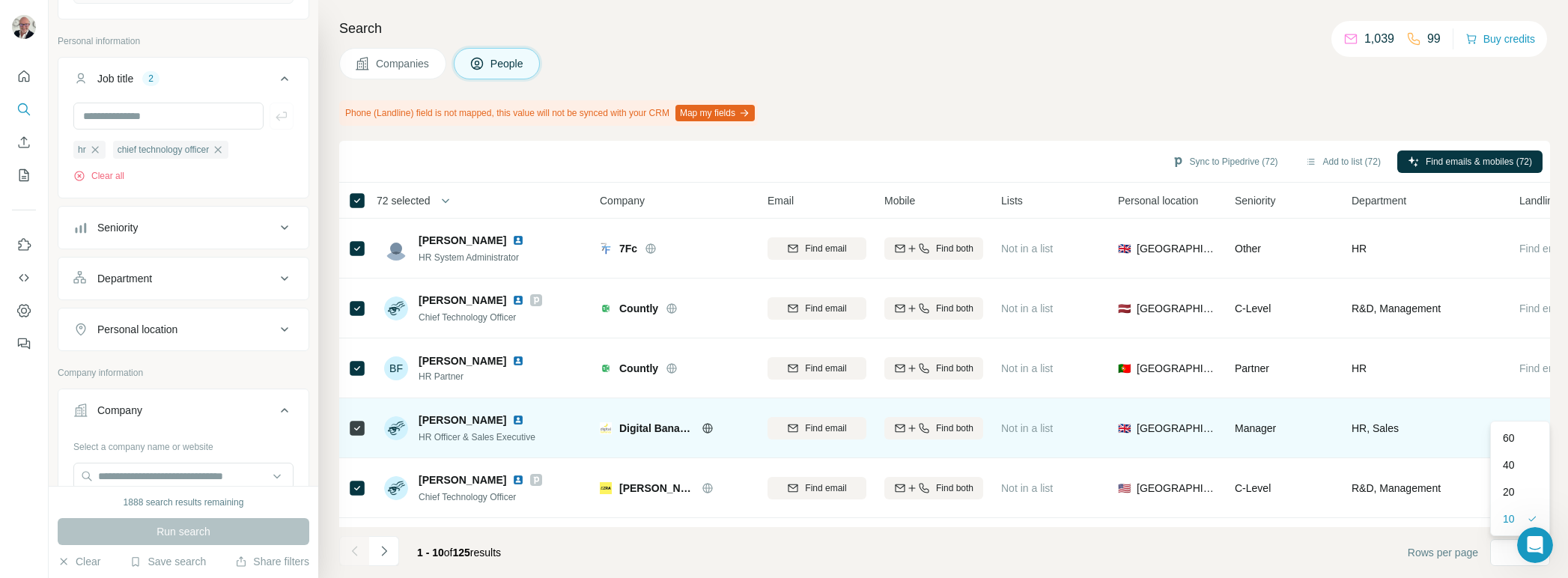
click at [1520, 431] on div "60" at bounding box center [1520, 437] width 35 height 15
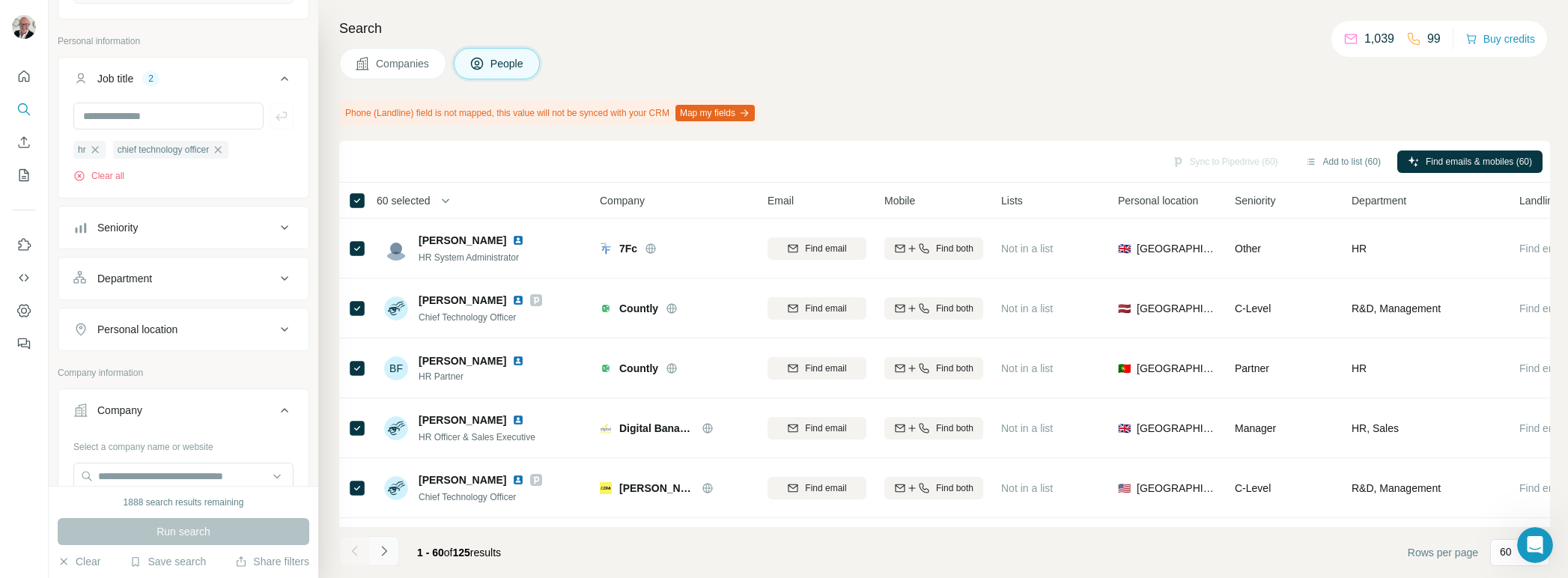
click at [376, 551] on icon "Navigate to next page" at bounding box center [383, 550] width 15 height 15
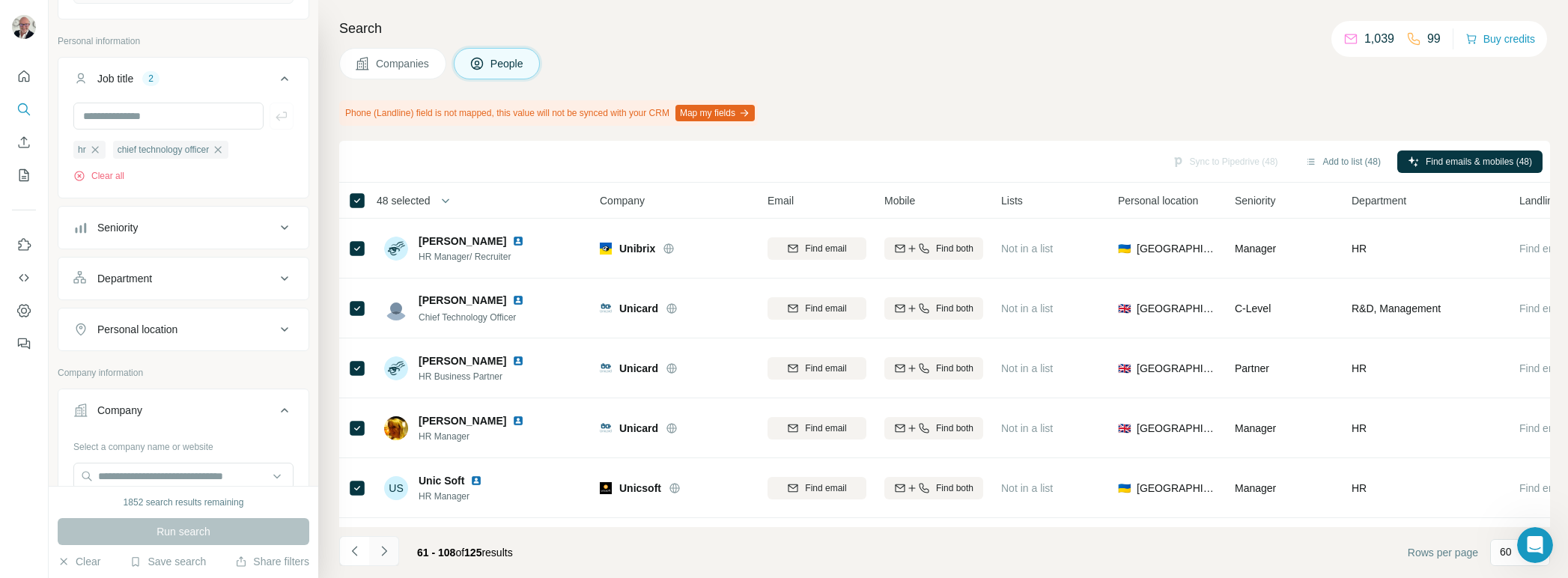
click at [383, 543] on icon "Navigate to next page" at bounding box center [383, 550] width 15 height 15
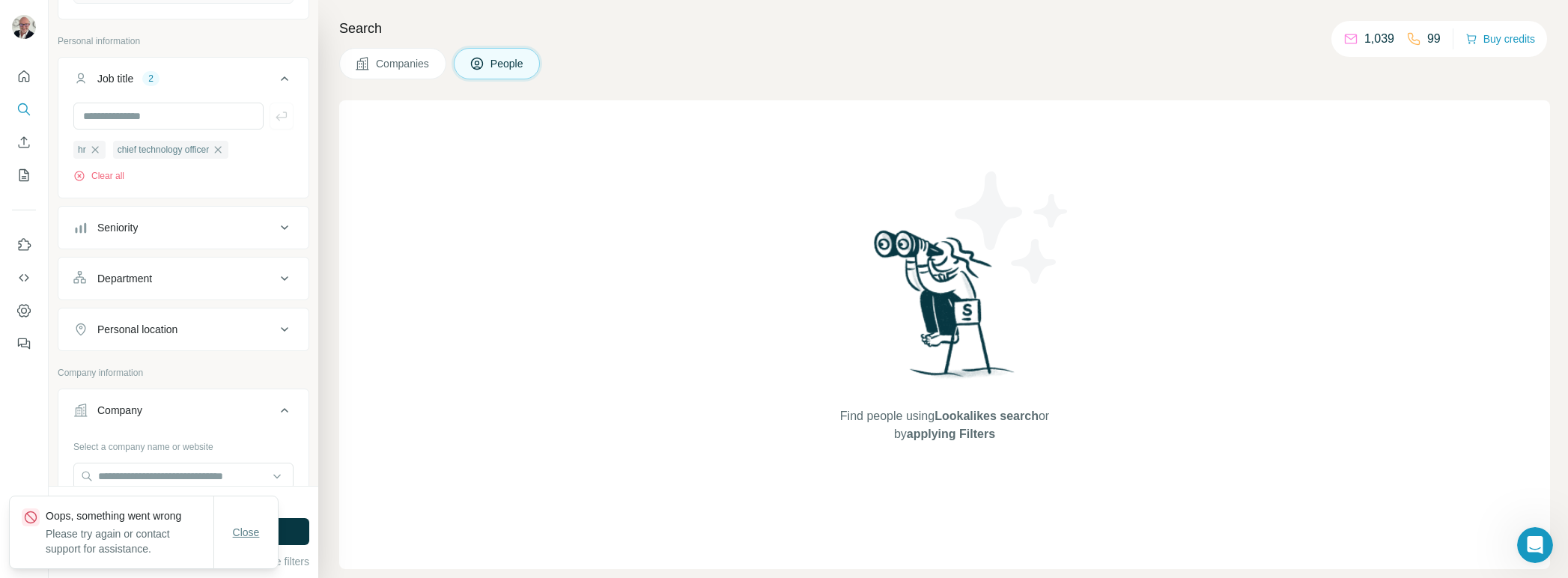
click at [251, 531] on span "Close" at bounding box center [246, 532] width 27 height 15
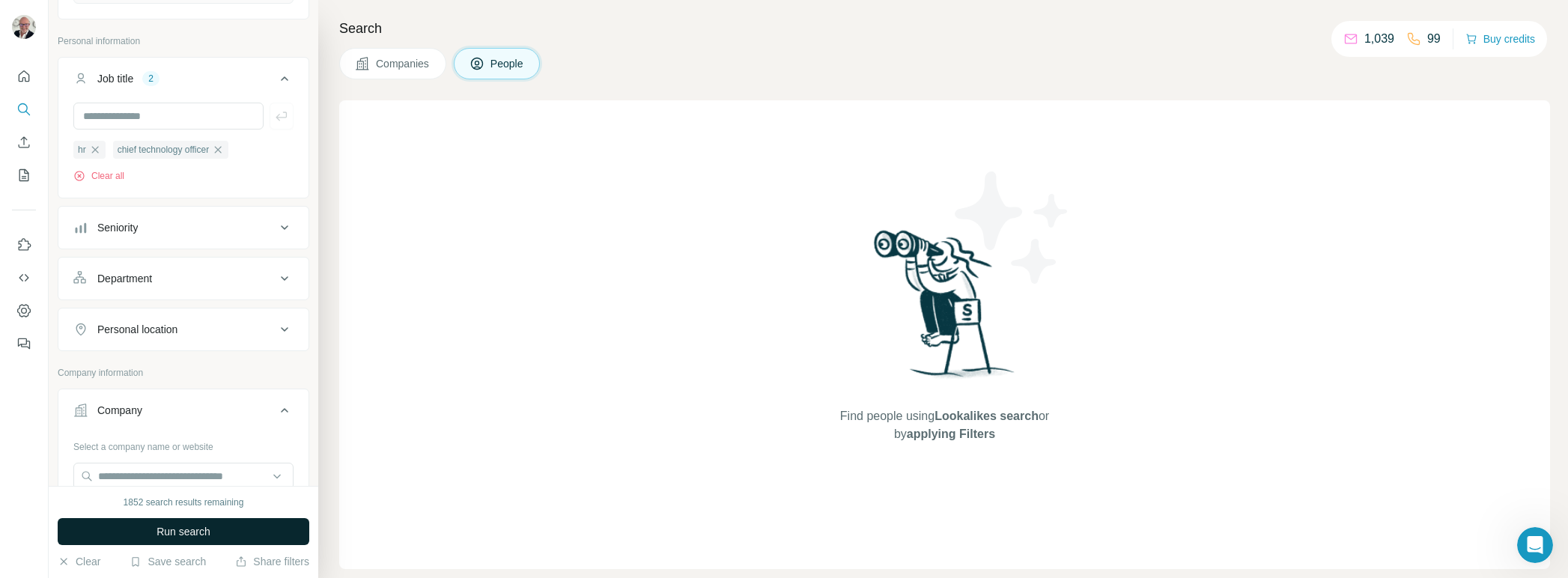
click at [184, 529] on span "Run search" at bounding box center [184, 531] width 54 height 15
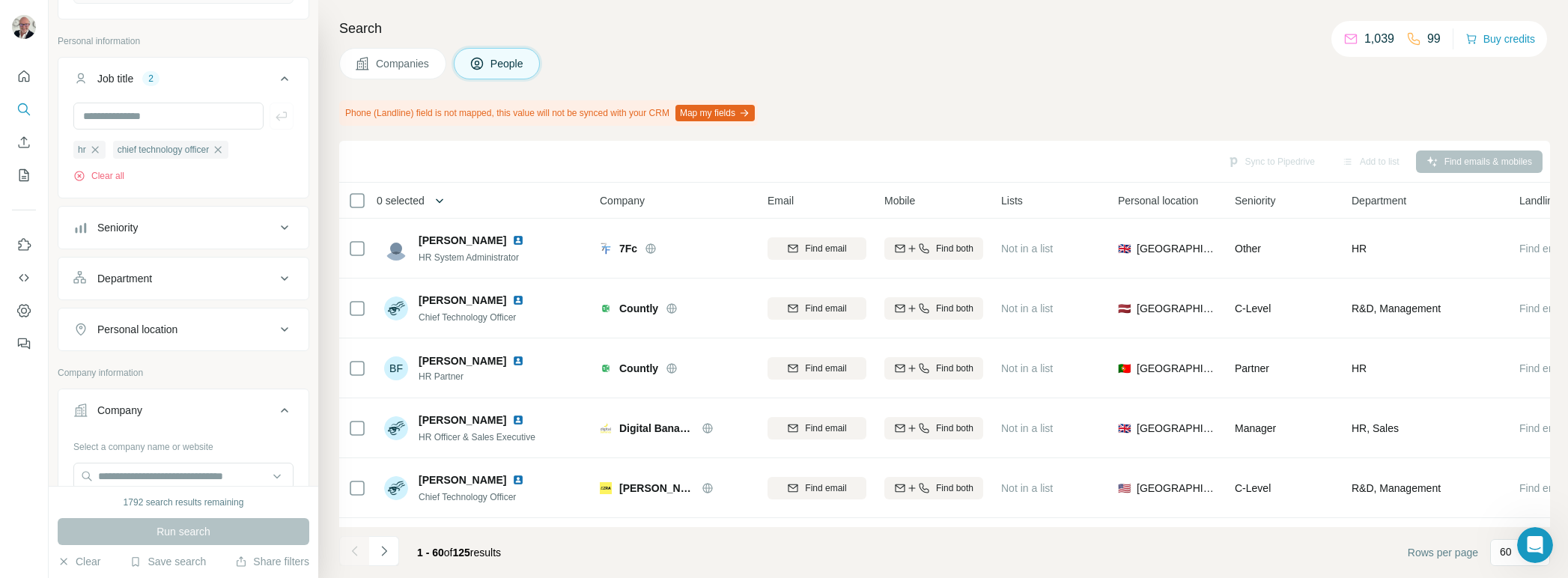
click at [435, 201] on button "button" at bounding box center [440, 200] width 30 height 30
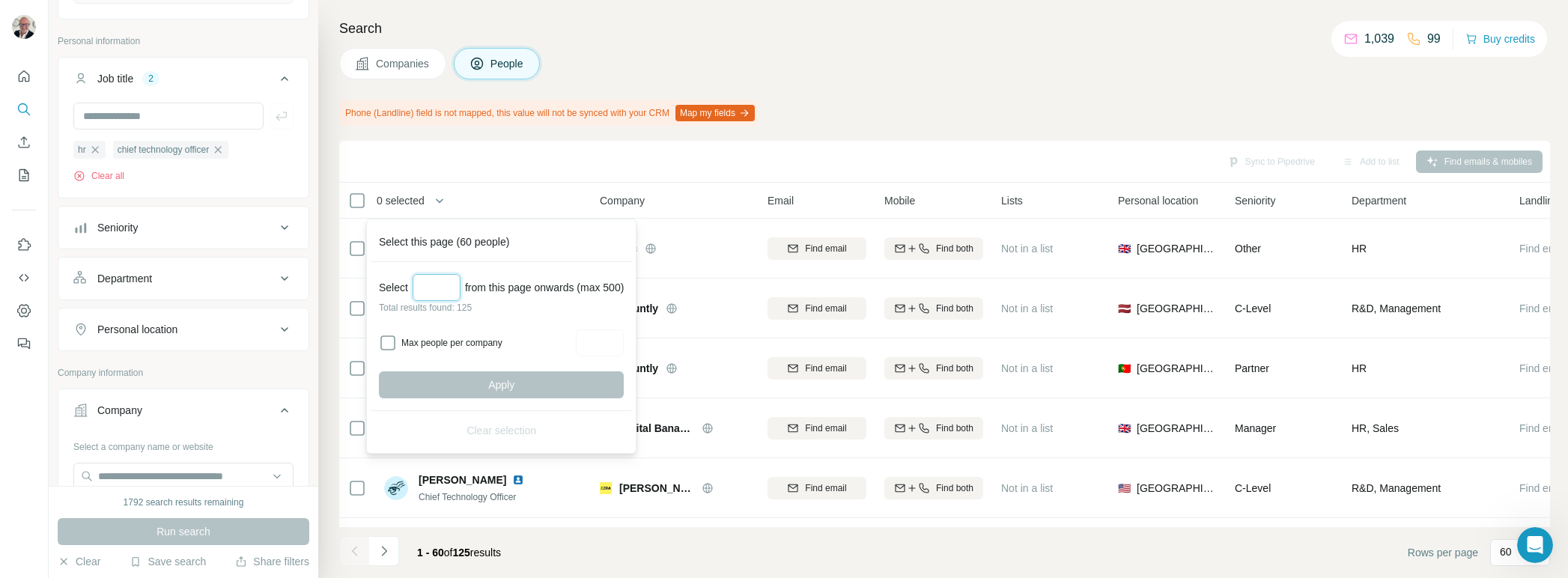
click at [435, 296] on input "Select a number (up to 500)" at bounding box center [437, 287] width 48 height 27
type input "***"
click at [487, 382] on button "Apply" at bounding box center [501, 385] width 244 height 27
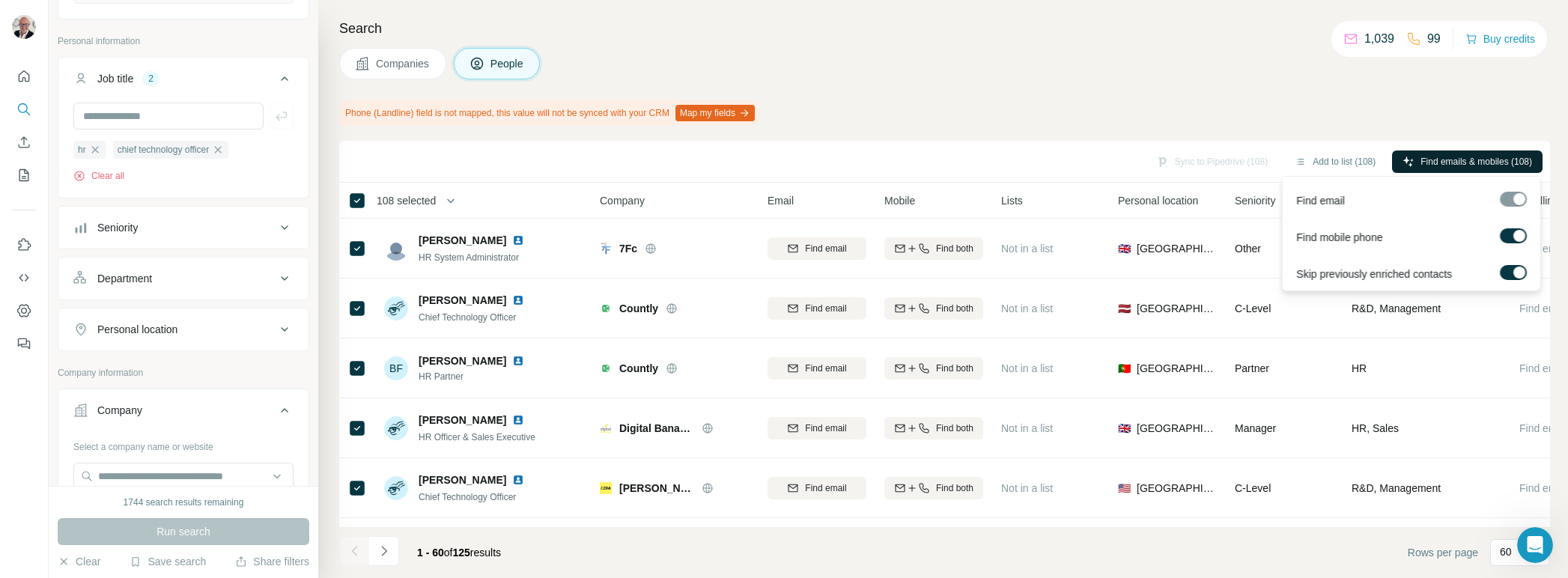
click at [1445, 156] on span "Find emails & mobiles (108)" at bounding box center [1476, 161] width 112 height 13
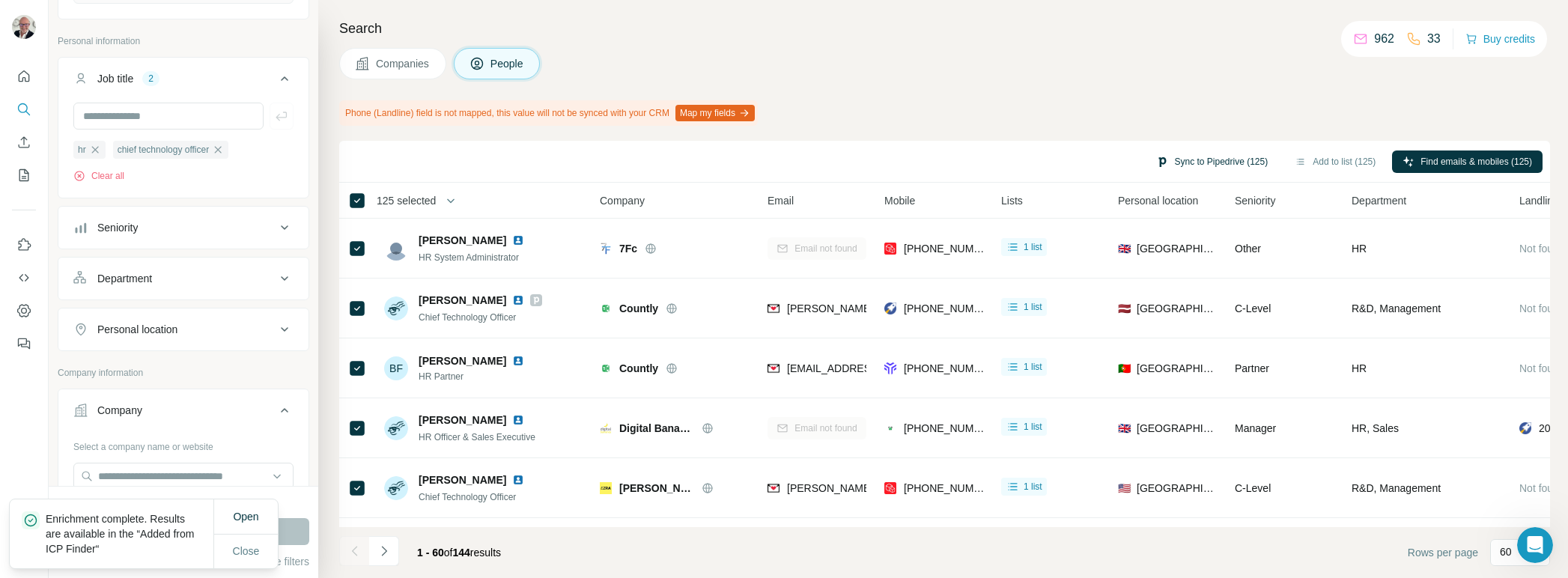
click at [1190, 157] on button "Sync to Pipedrive (125)" at bounding box center [1212, 161] width 133 height 22
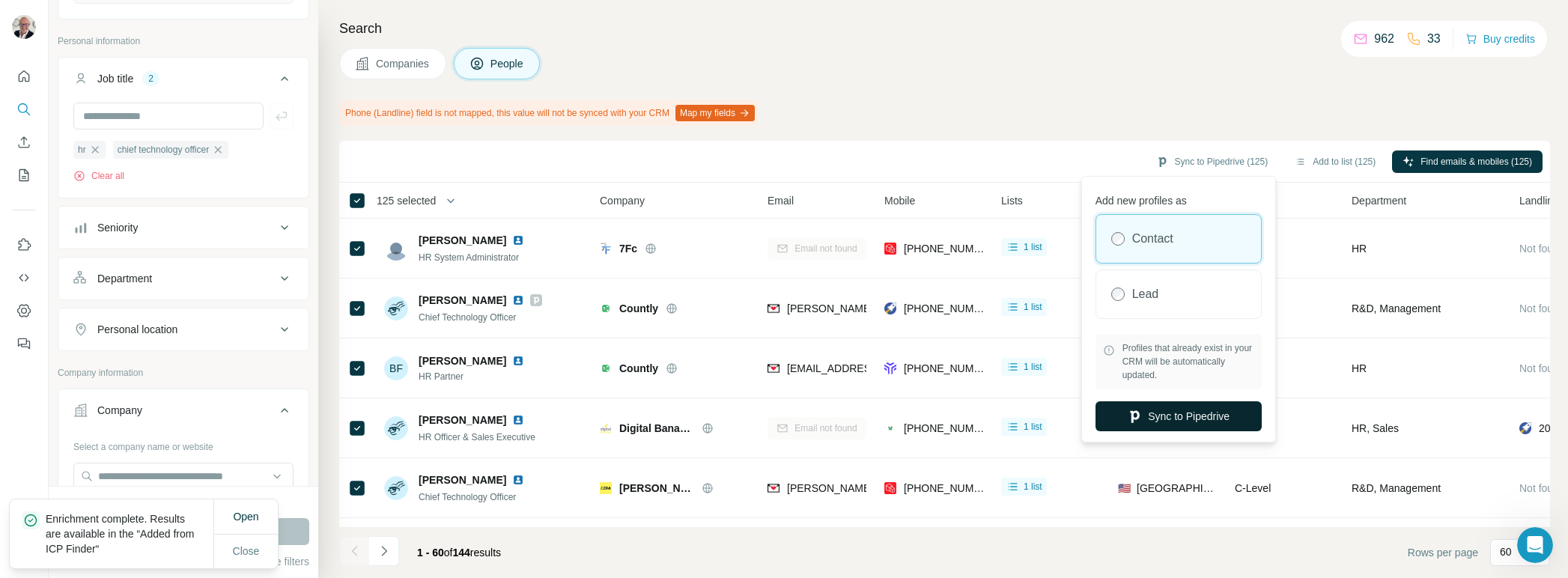
click at [1182, 414] on button "Sync to Pipedrive" at bounding box center [1179, 415] width 167 height 30
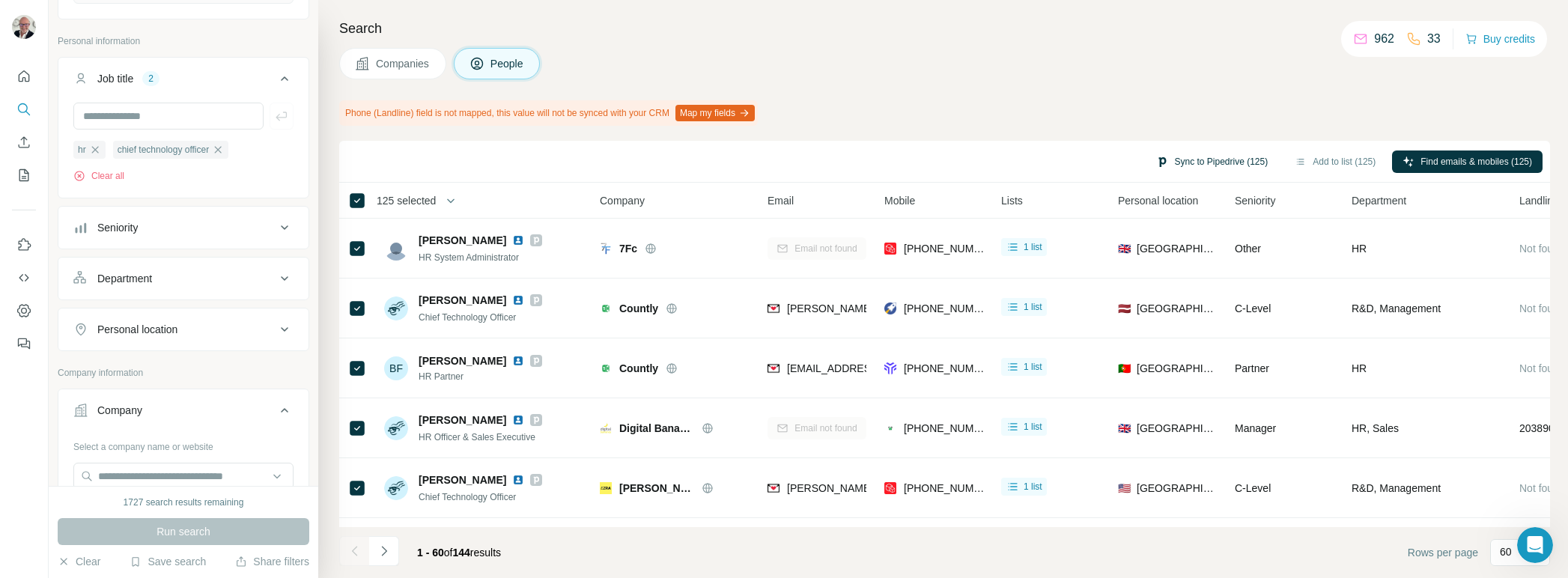
click at [1195, 156] on button "Sync to Pipedrive (125)" at bounding box center [1212, 161] width 133 height 22
click at [1191, 270] on button "Sync to Pipedrive" at bounding box center [1179, 272] width 167 height 30
drag, startPoint x: 1191, startPoint y: 270, endPoint x: 1125, endPoint y: 148, distance: 138.7
